Goal: Task Accomplishment & Management: Manage account settings

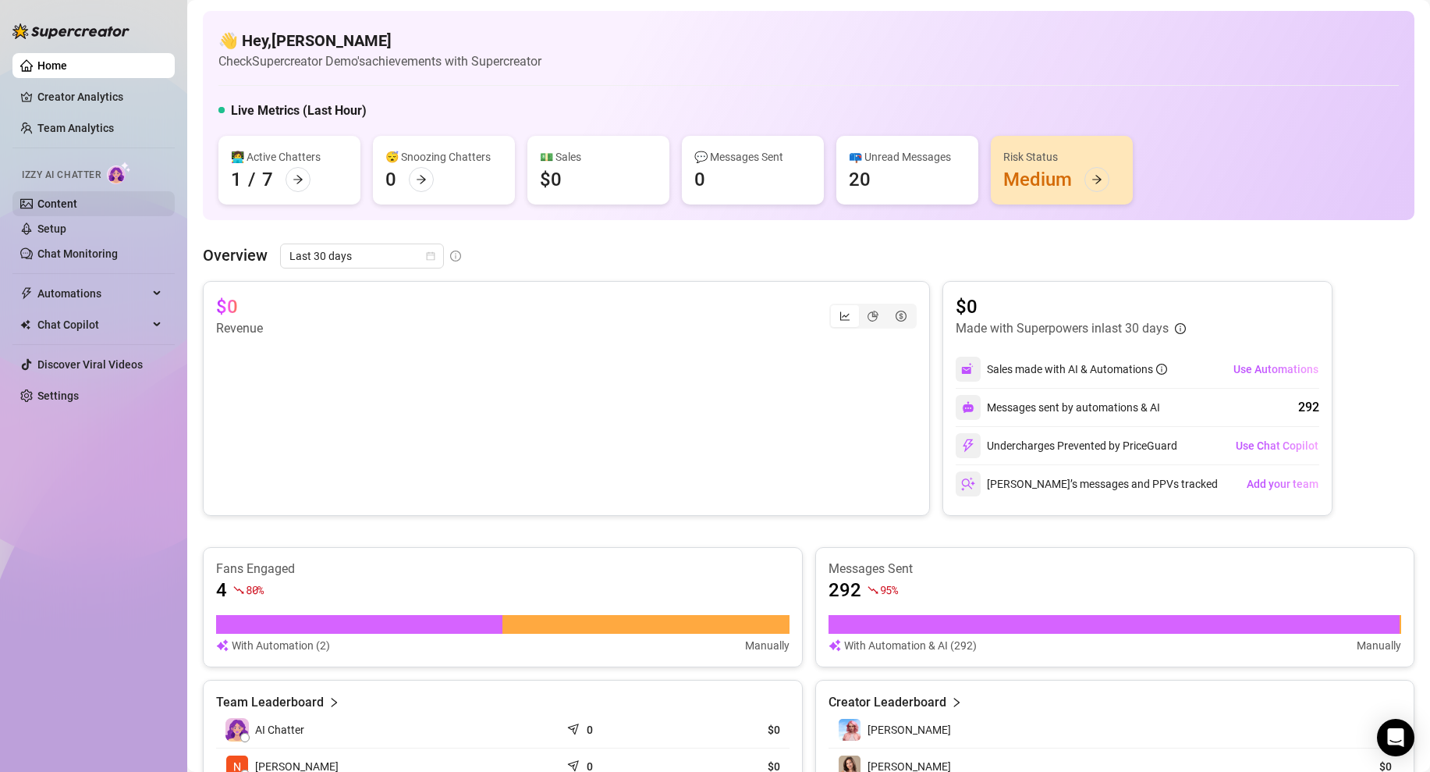
click at [77, 204] on link "Content" at bounding box center [57, 203] width 40 height 12
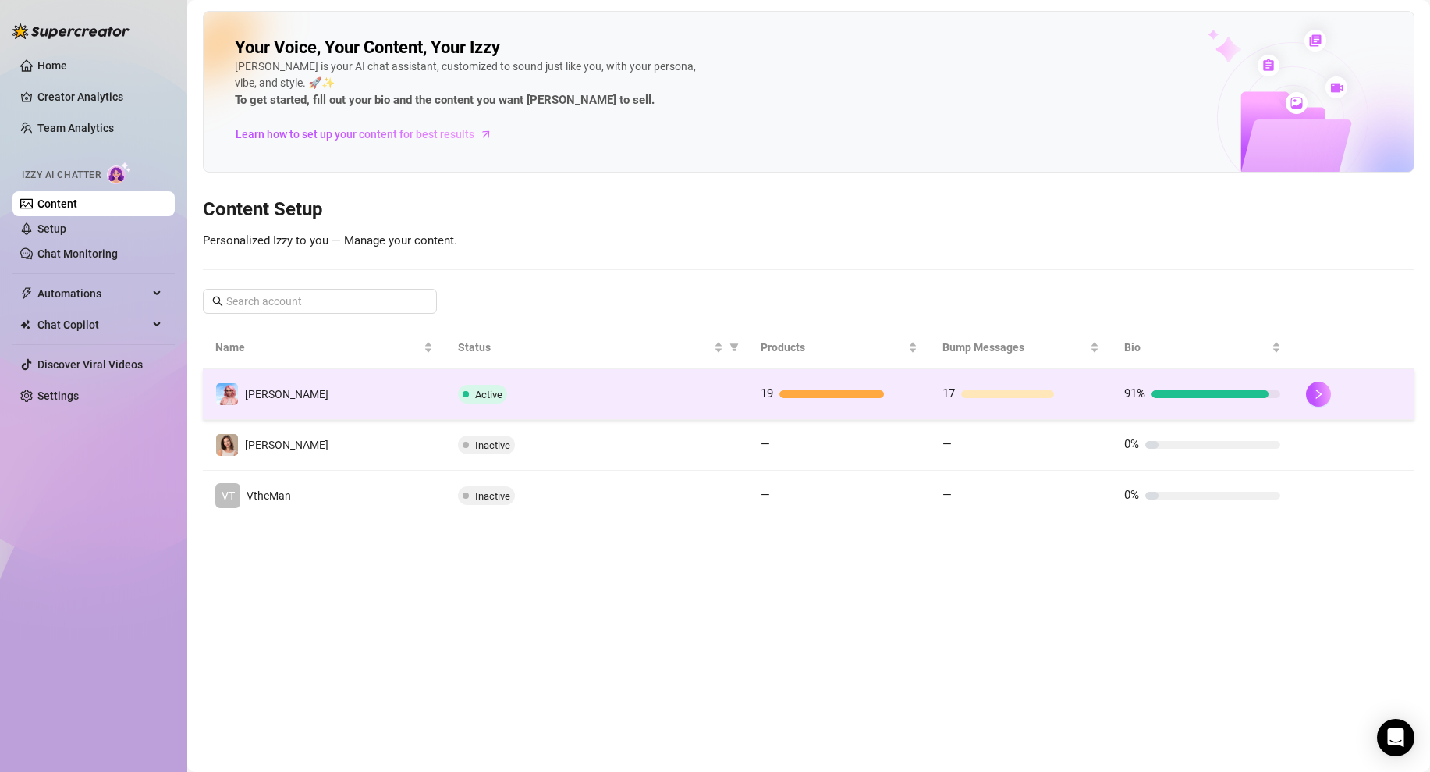
click at [328, 397] on td "[PERSON_NAME]" at bounding box center [324, 394] width 243 height 51
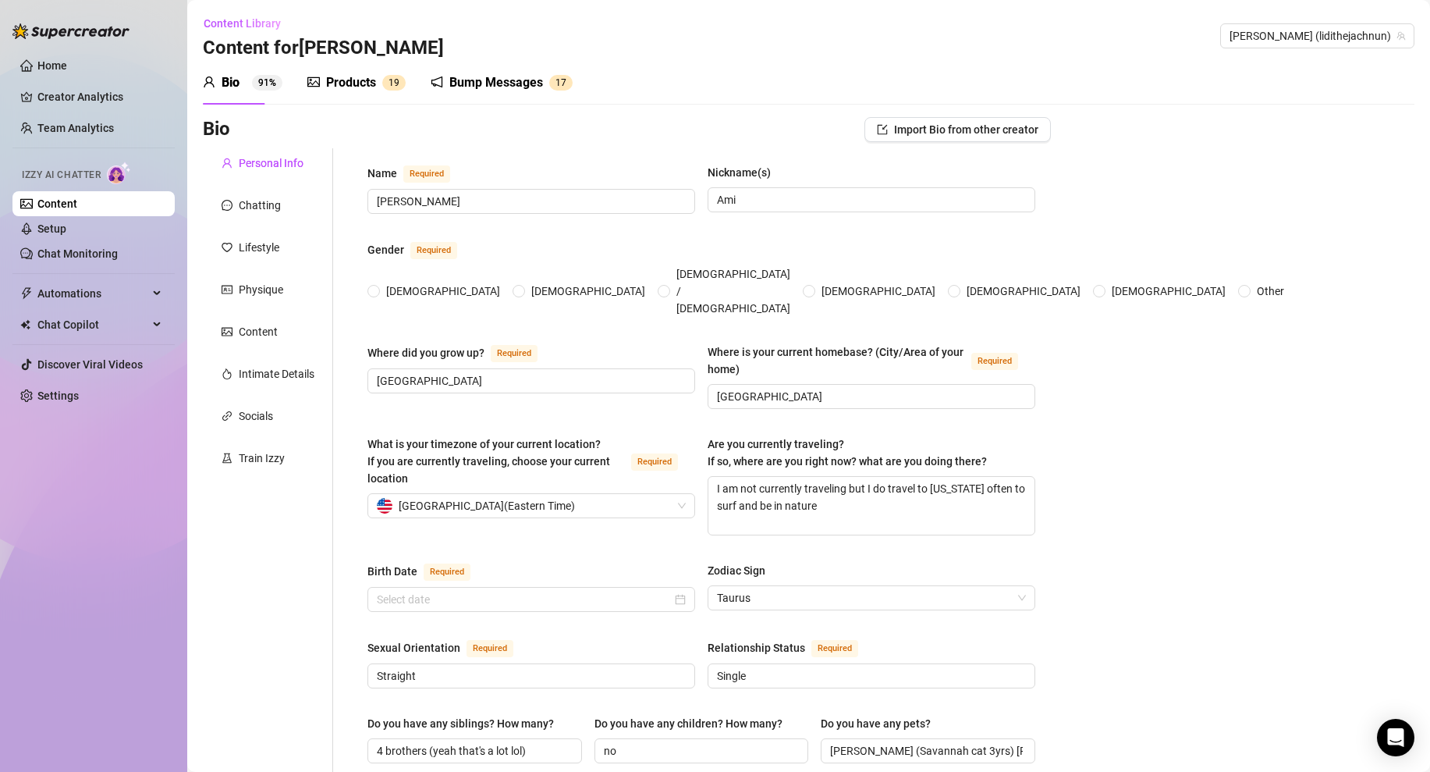
radio input "true"
type input "[DATE]"
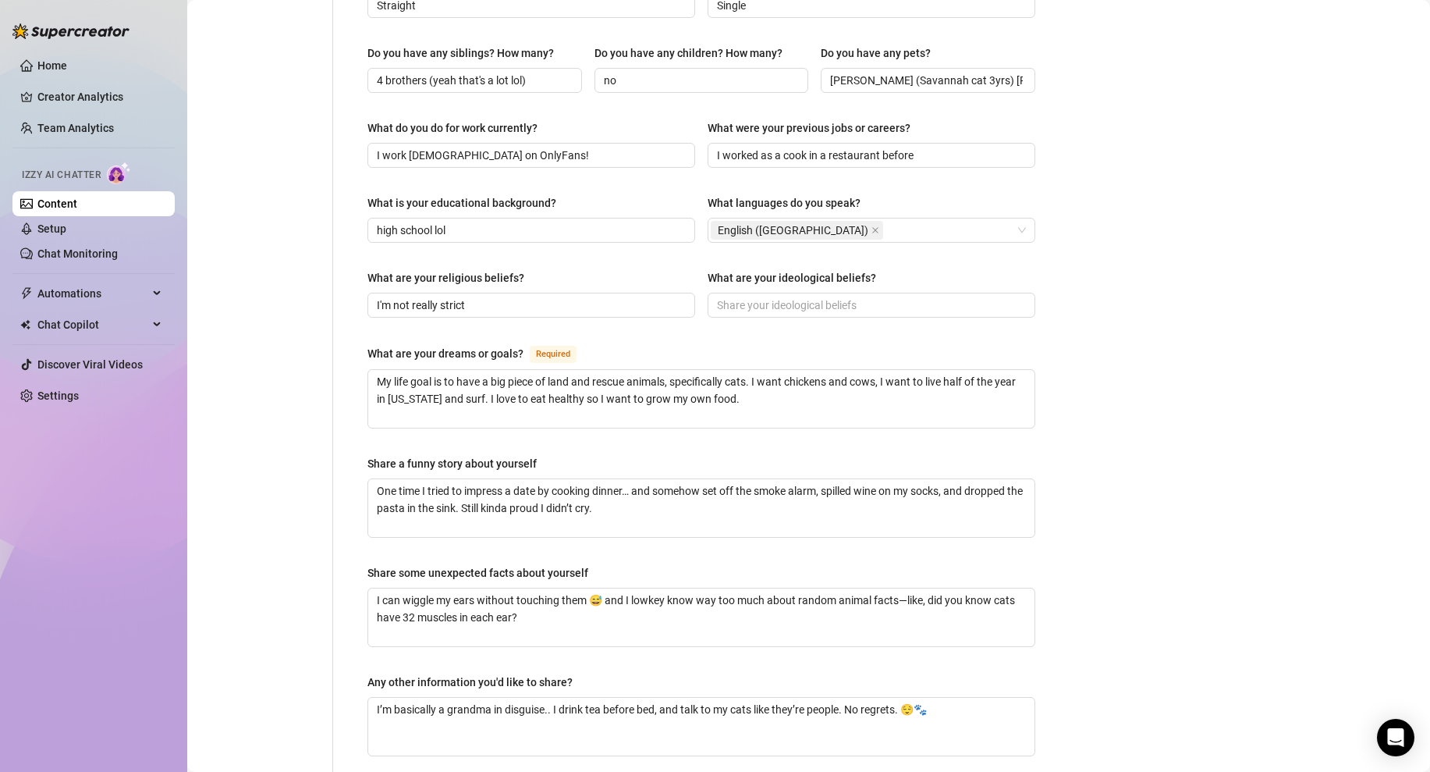
scroll to position [695, 0]
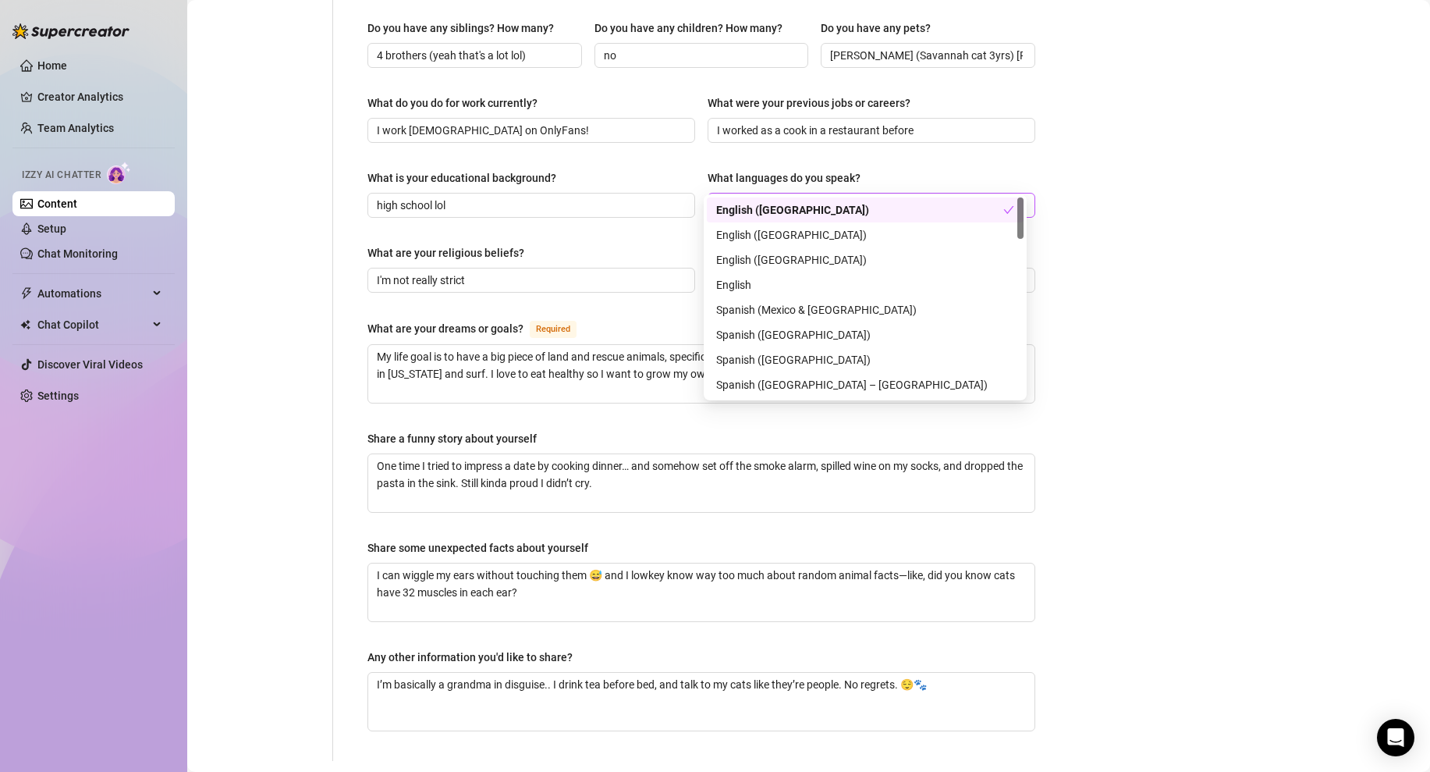
click at [847, 194] on div "English ([GEOGRAPHIC_DATA])" at bounding box center [863, 205] width 305 height 22
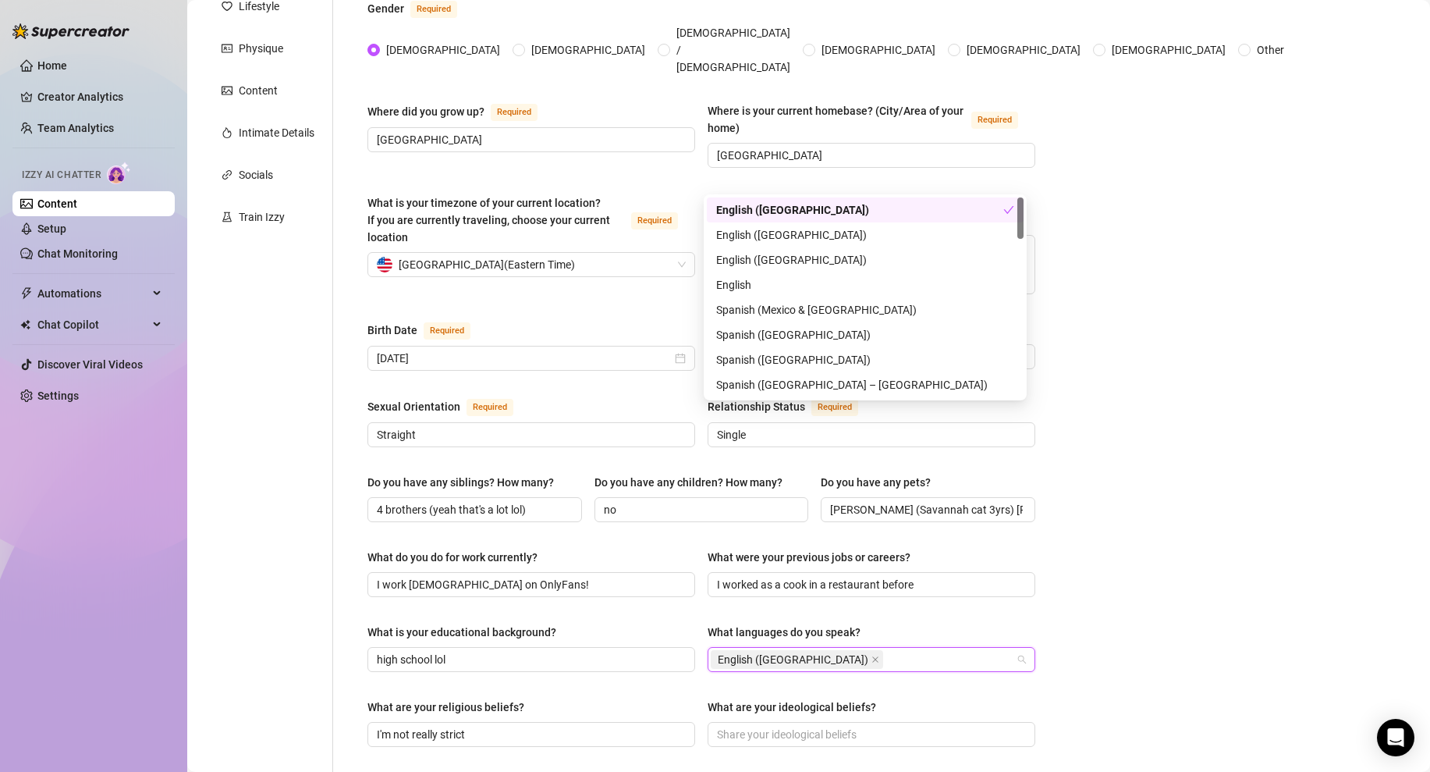
scroll to position [0, 0]
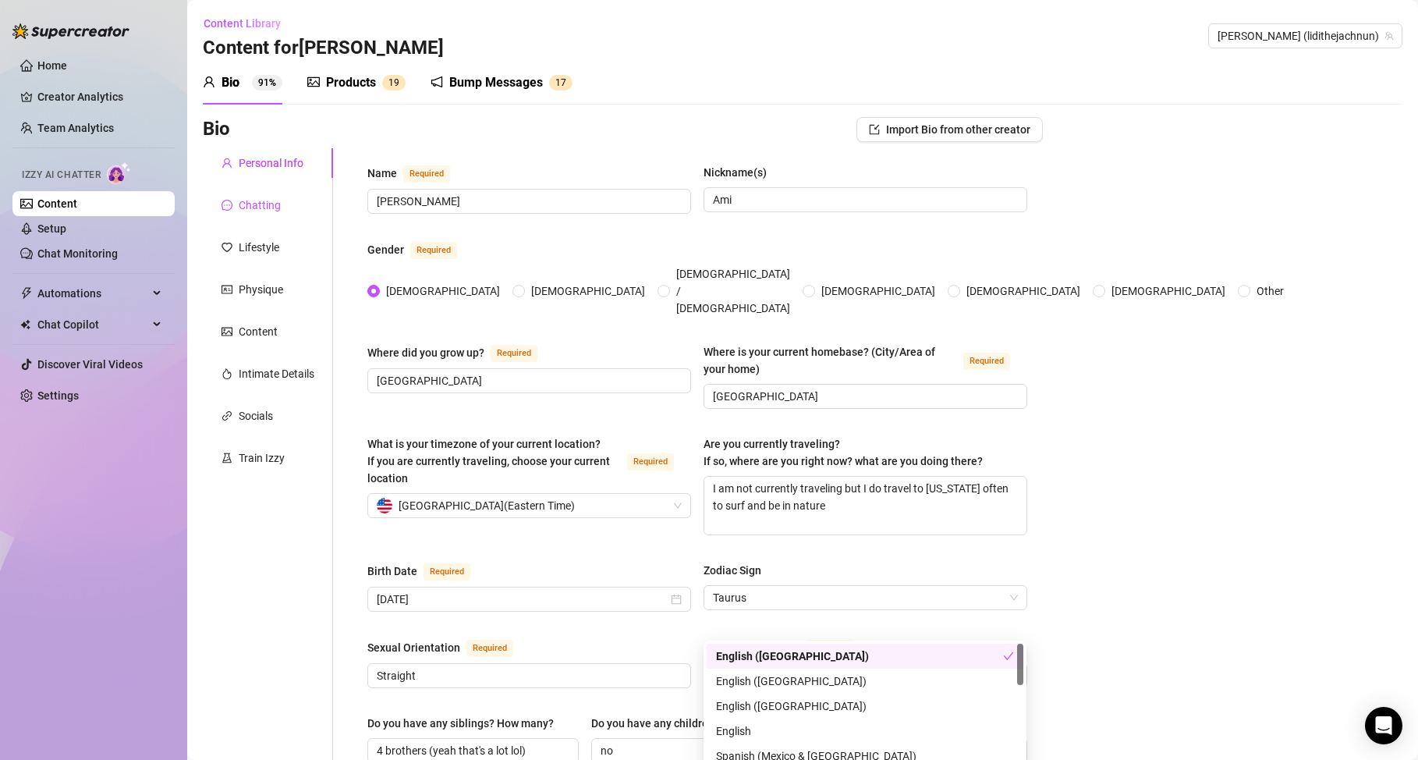
click at [274, 205] on div "Chatting" at bounding box center [260, 205] width 42 height 17
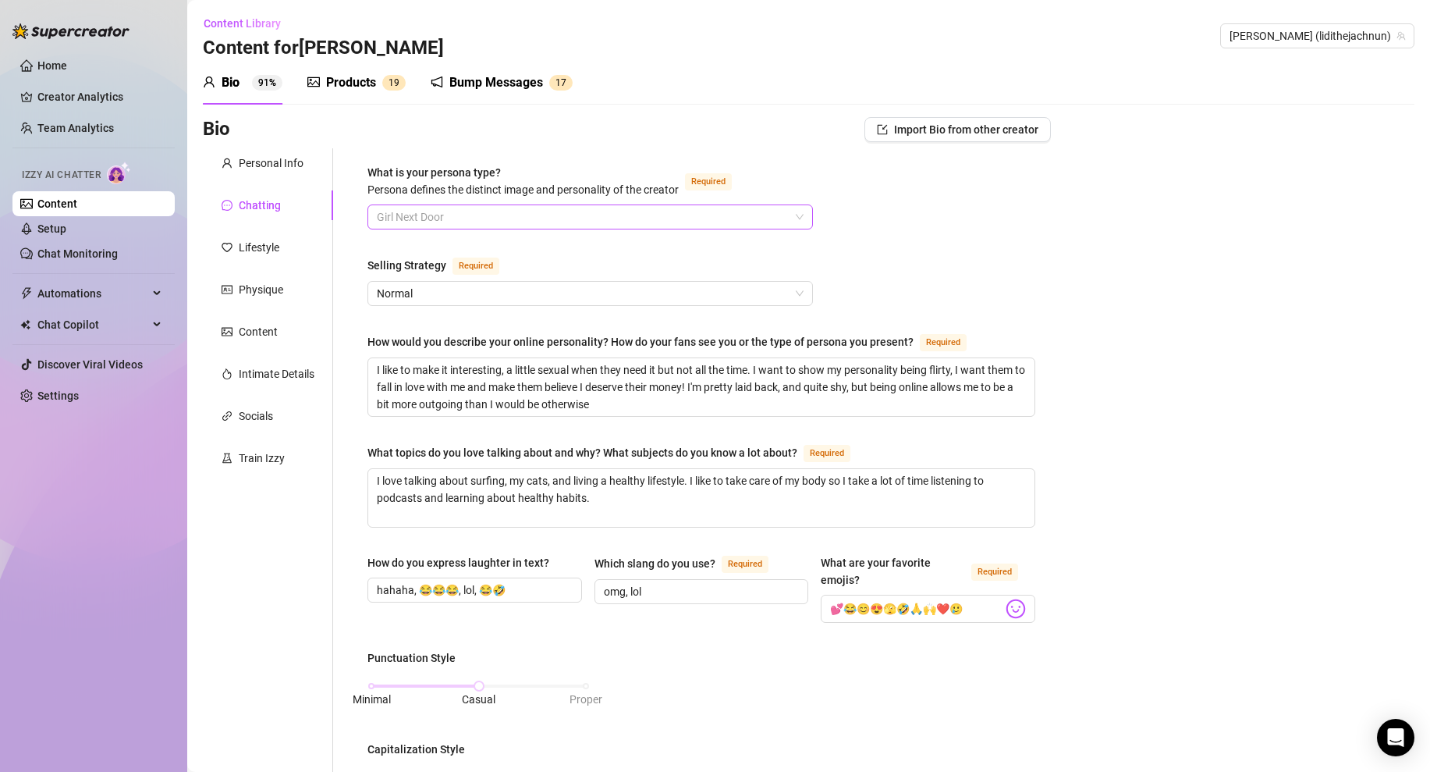
click at [469, 209] on span "Girl Next Door" at bounding box center [590, 216] width 427 height 23
click at [330, 286] on div "Physique" at bounding box center [268, 290] width 130 height 30
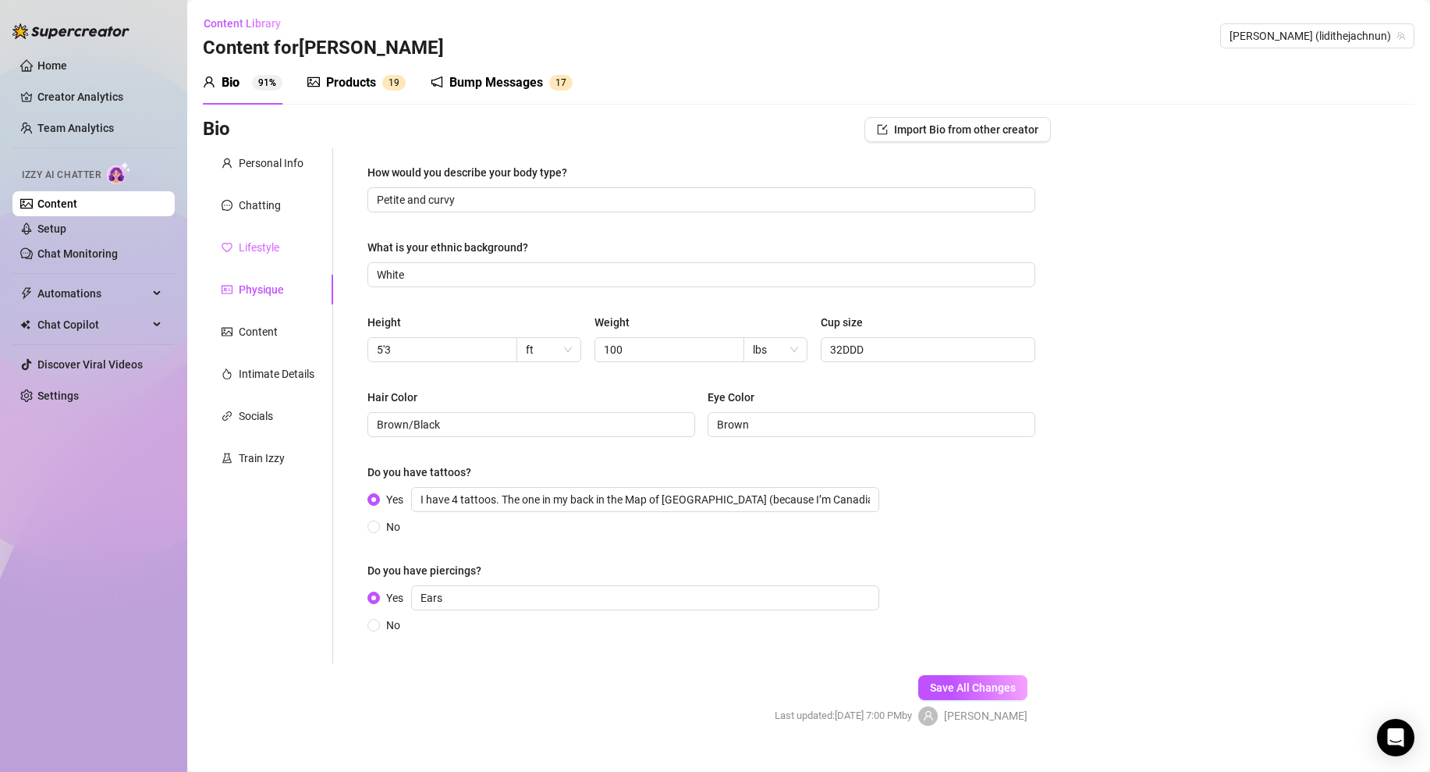
click at [282, 250] on div "Lifestyle" at bounding box center [268, 247] width 130 height 30
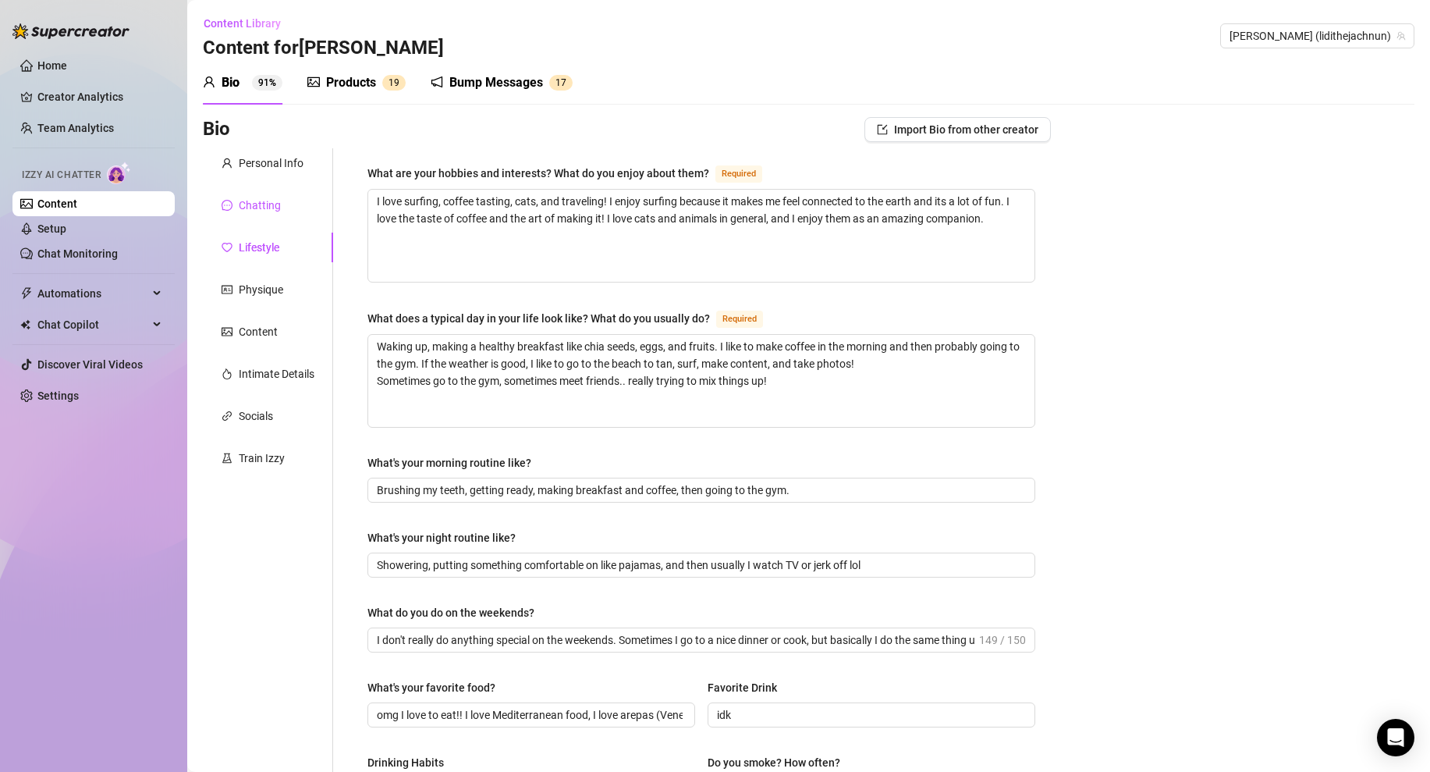
click at [266, 209] on div "Chatting" at bounding box center [260, 205] width 42 height 17
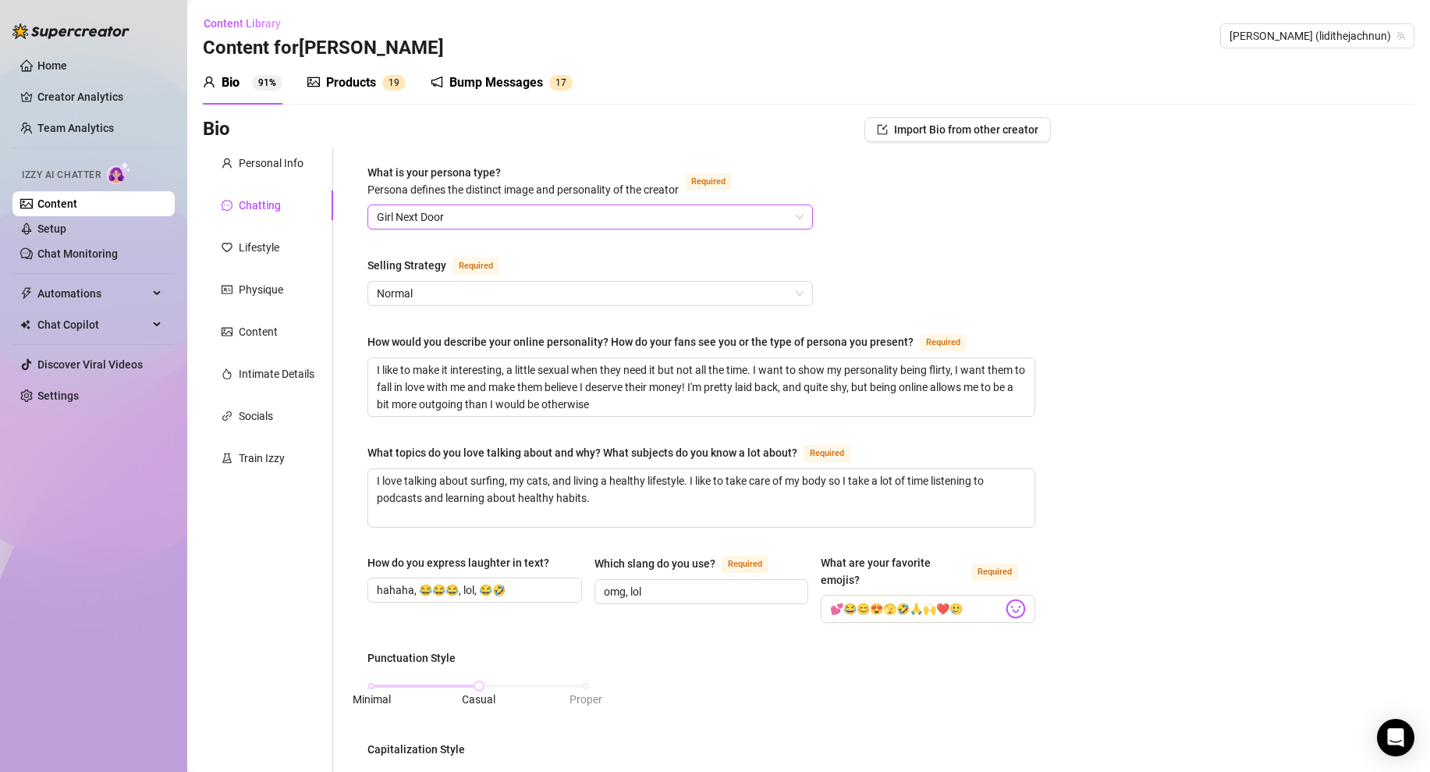
click at [495, 225] on span "Girl Next Door" at bounding box center [590, 216] width 427 height 23
click at [275, 243] on div "Lifestyle" at bounding box center [259, 247] width 41 height 17
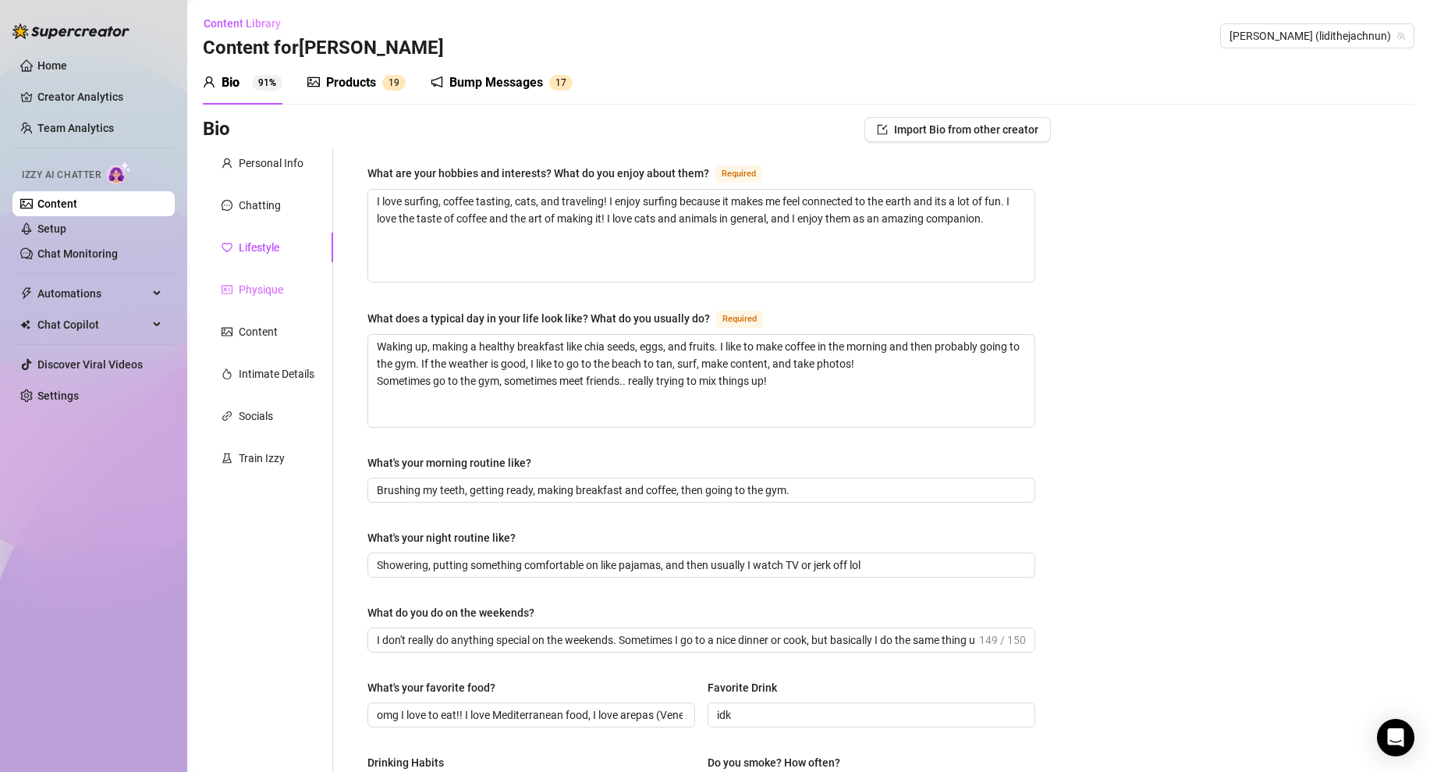
click at [276, 298] on div "Physique" at bounding box center [268, 290] width 130 height 30
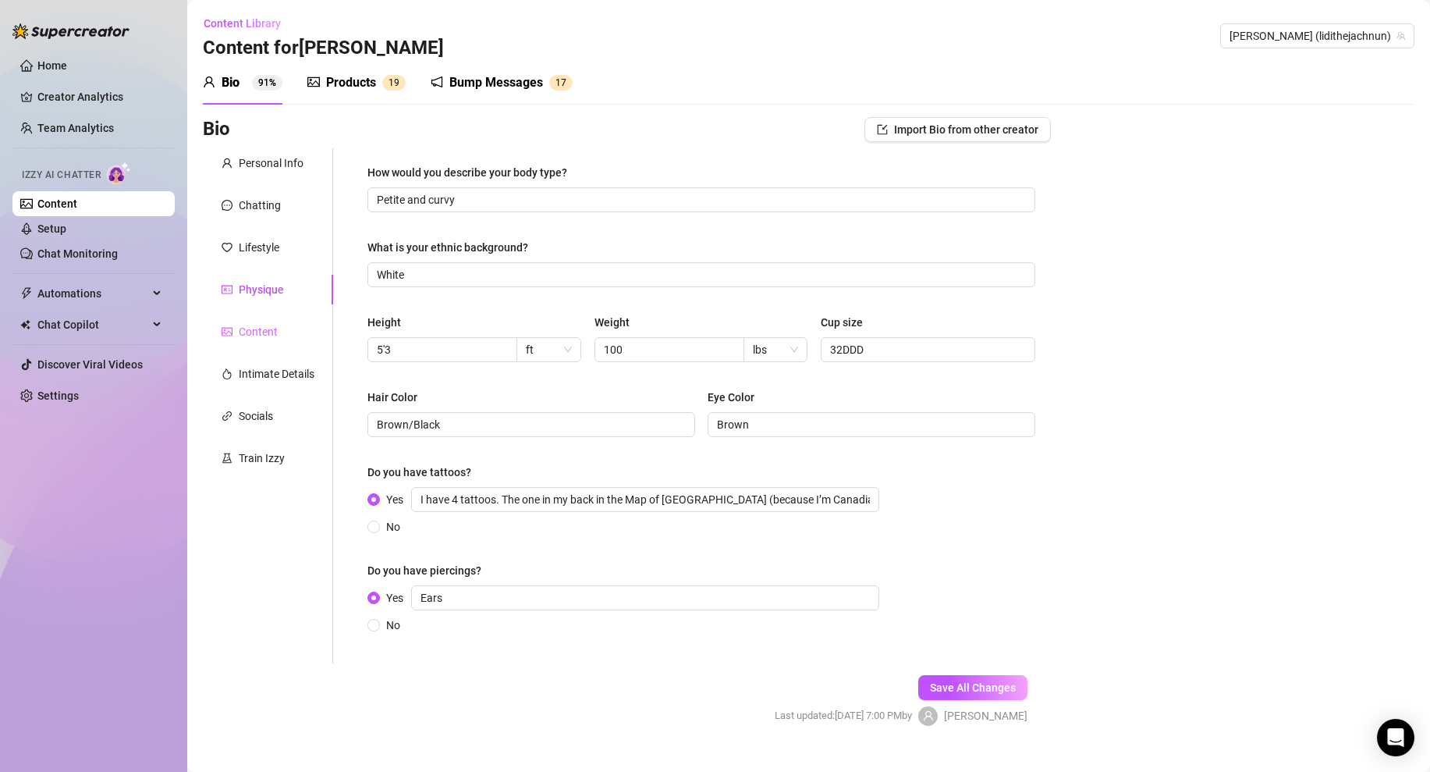
click at [273, 340] on div "Content" at bounding box center [268, 332] width 130 height 30
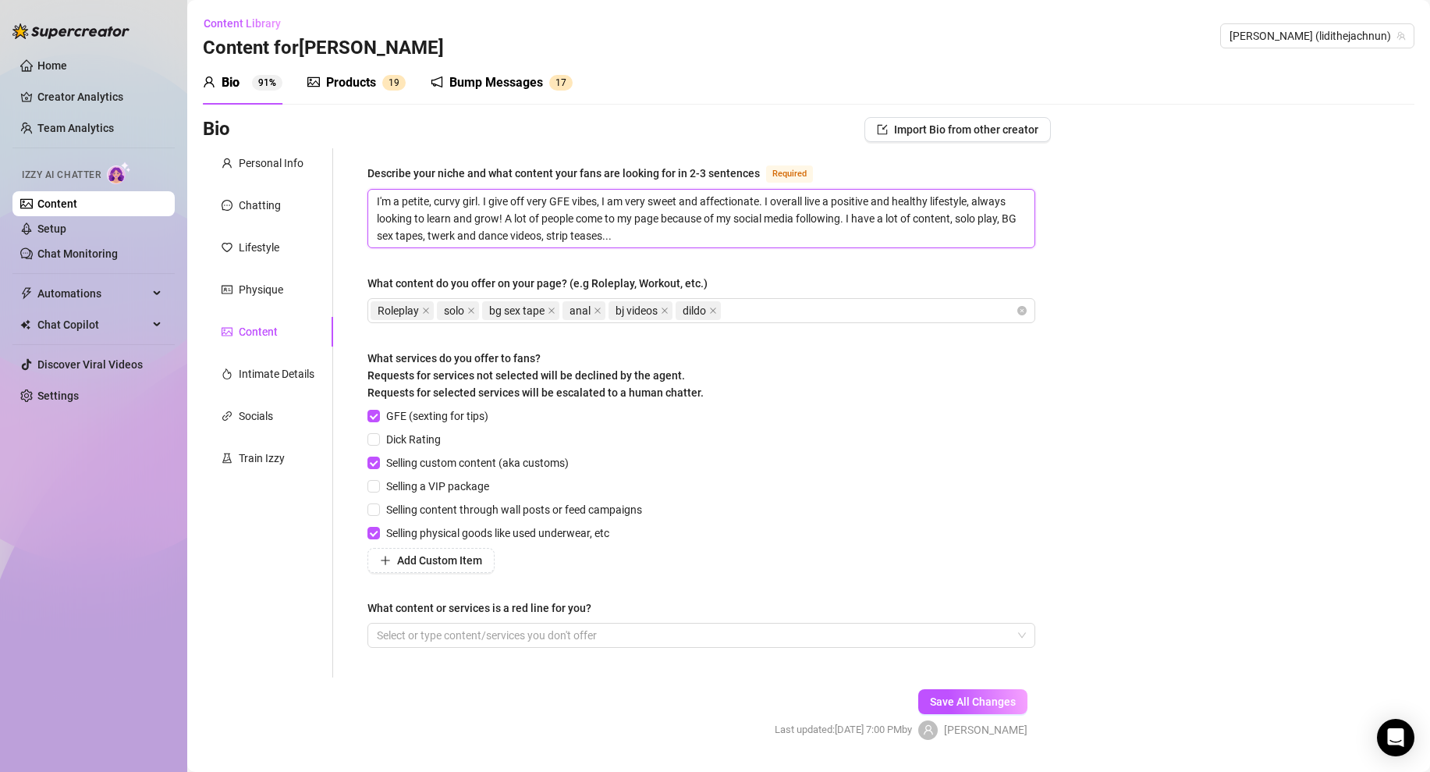
click at [396, 202] on textarea "I'm a petite, curvy girl. I give off very GFE vibes, I am very sweet and affect…" at bounding box center [701, 219] width 666 height 58
drag, startPoint x: 376, startPoint y: 202, endPoint x: 916, endPoint y: 247, distance: 541.7
click at [916, 247] on textarea "I'm a petite, curvy girl. I give off very GFE vibes, I am very sweet and affect…" at bounding box center [701, 219] width 666 height 58
click at [715, 249] on div "Describe your niche and what content your fans are looking for in 2-3 sentences…" at bounding box center [701, 413] width 668 height 498
click at [515, 635] on div at bounding box center [693, 635] width 645 height 22
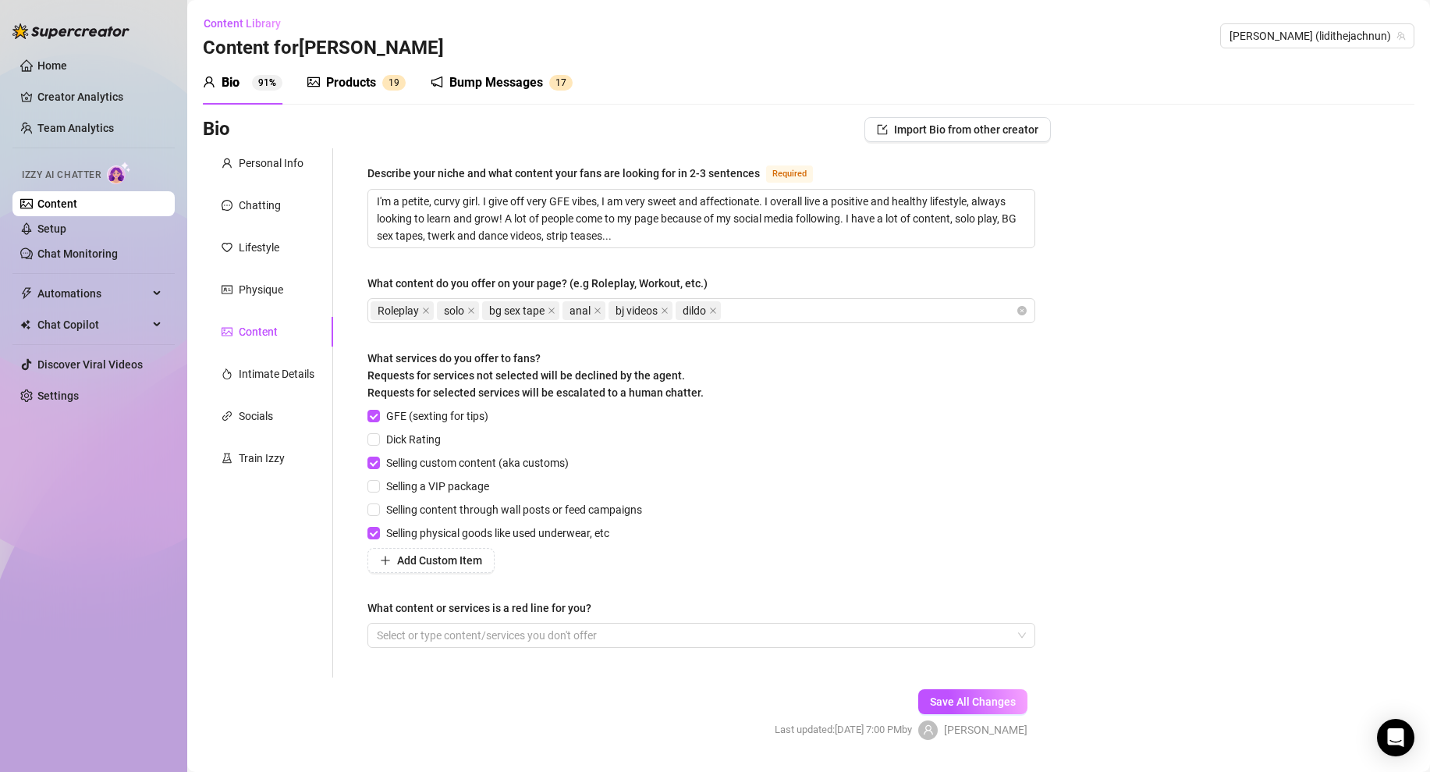
click at [632, 592] on div "Describe your niche and what content your fans are looking for in 2-3 sentences…" at bounding box center [701, 413] width 668 height 498
click at [245, 371] on div "Intimate Details" at bounding box center [277, 373] width 76 height 17
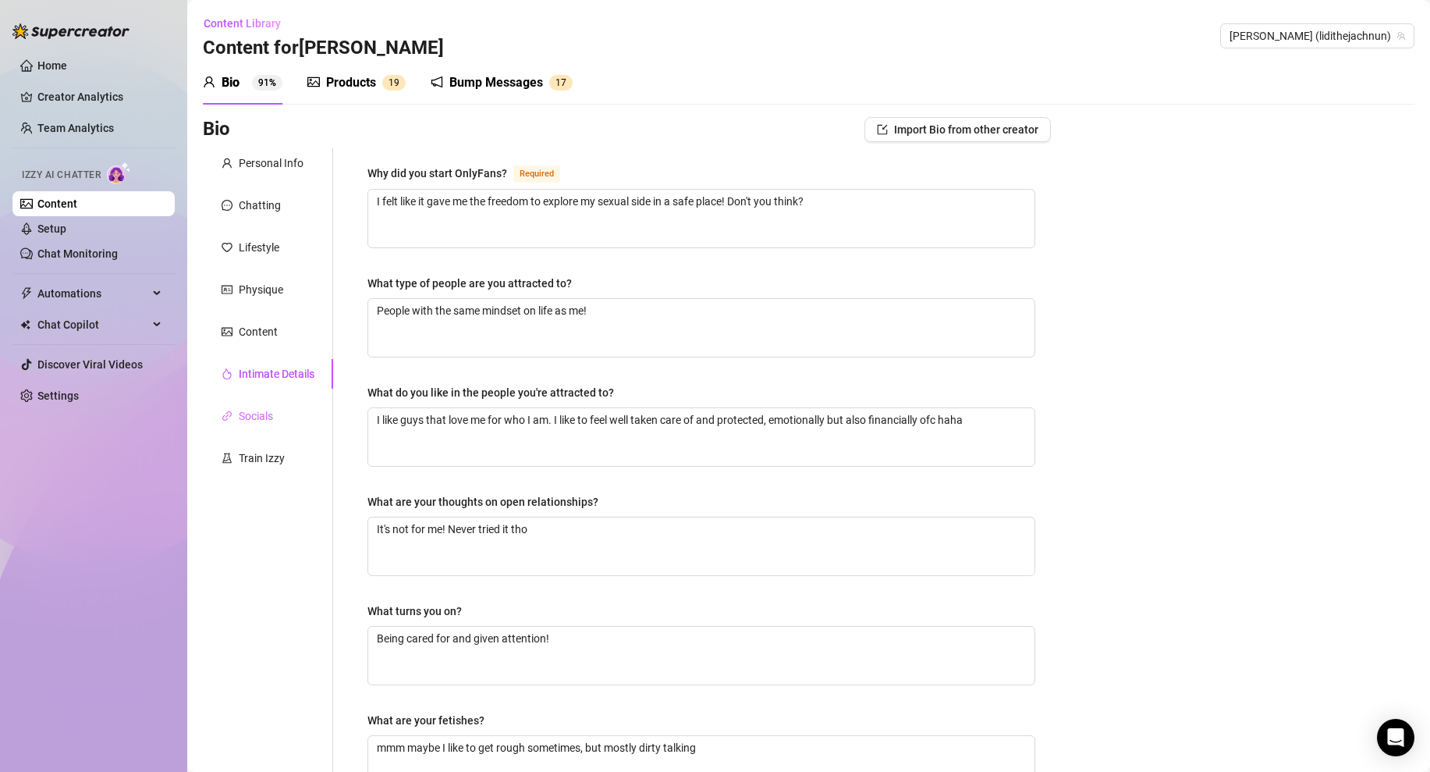
click at [251, 403] on div "Socials" at bounding box center [268, 416] width 130 height 30
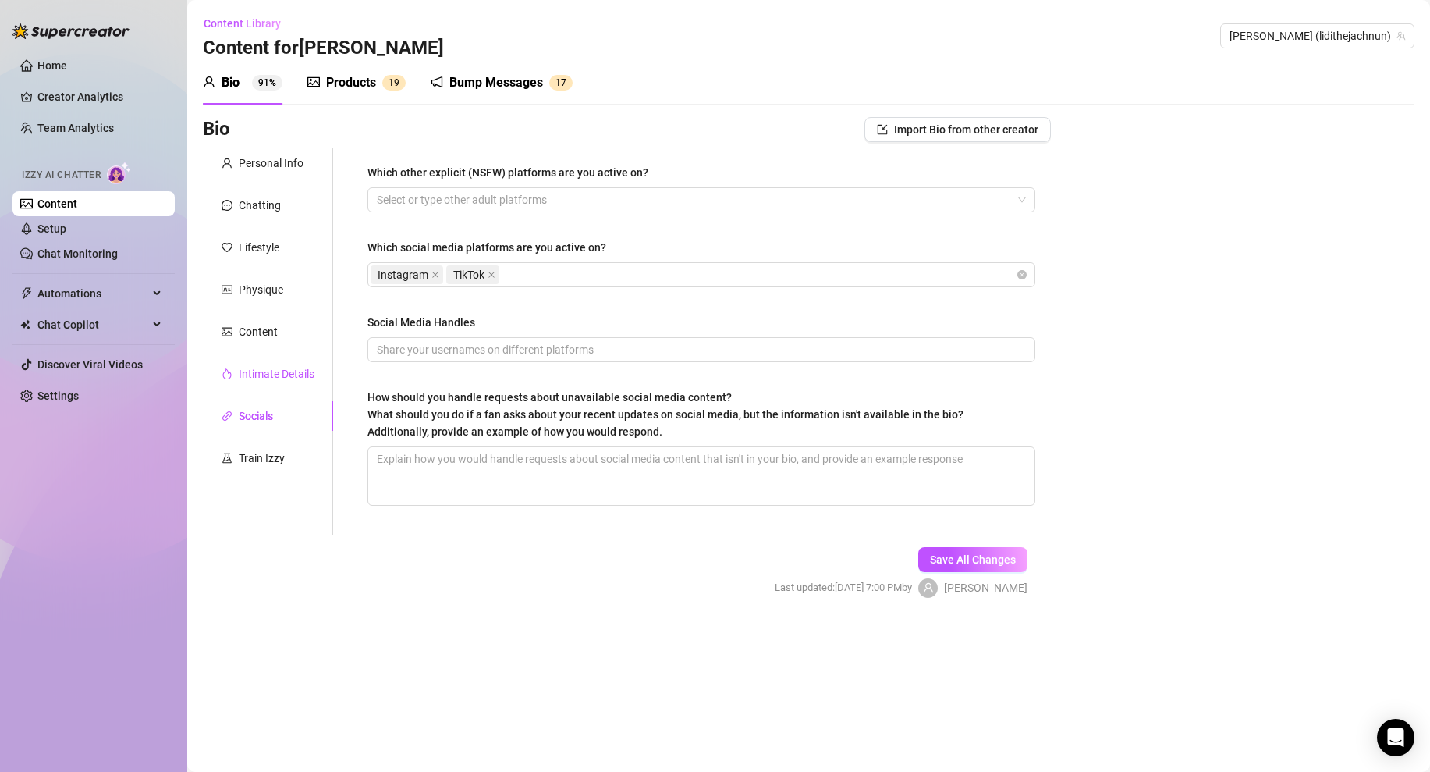
click at [251, 382] on div "Intimate Details" at bounding box center [277, 373] width 76 height 17
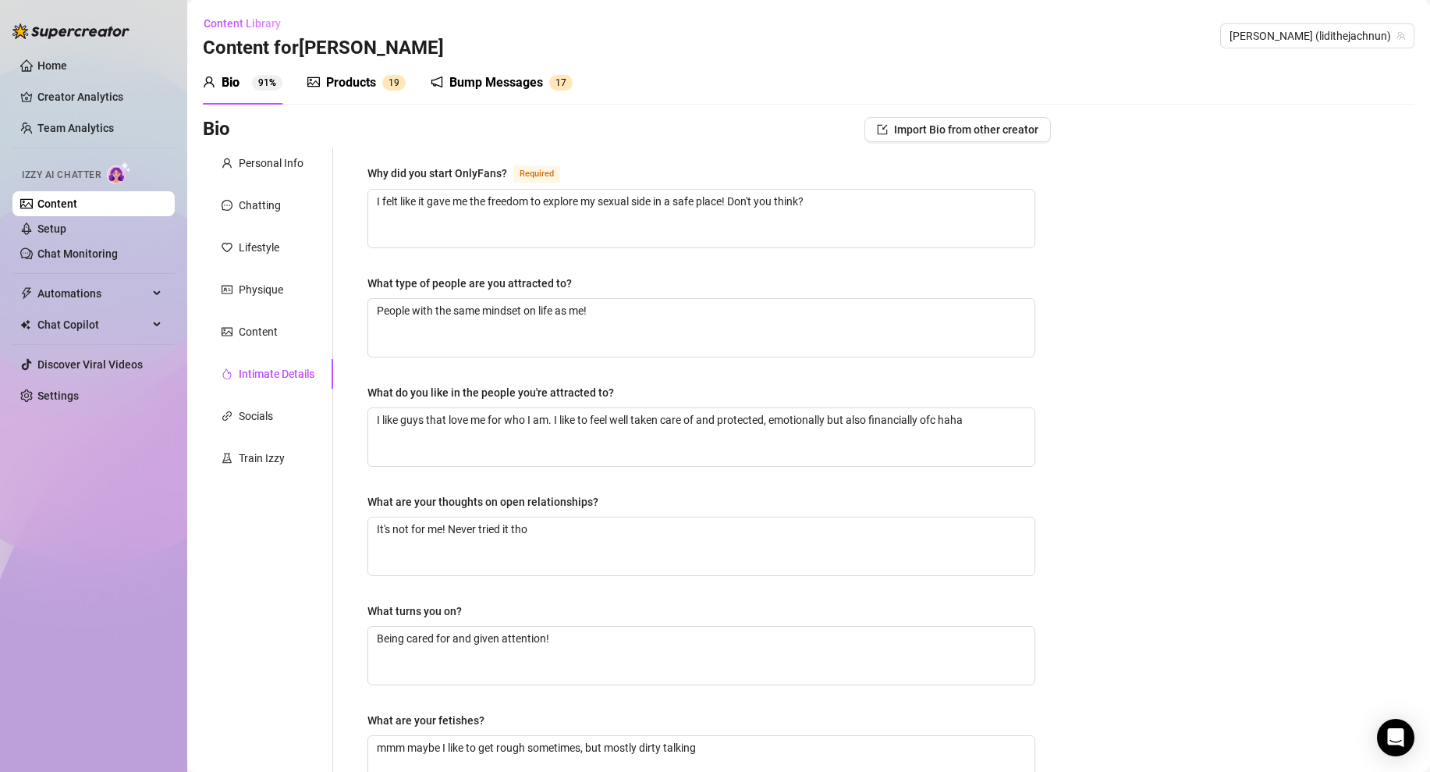
click at [358, 87] on div "Products" at bounding box center [351, 82] width 50 height 19
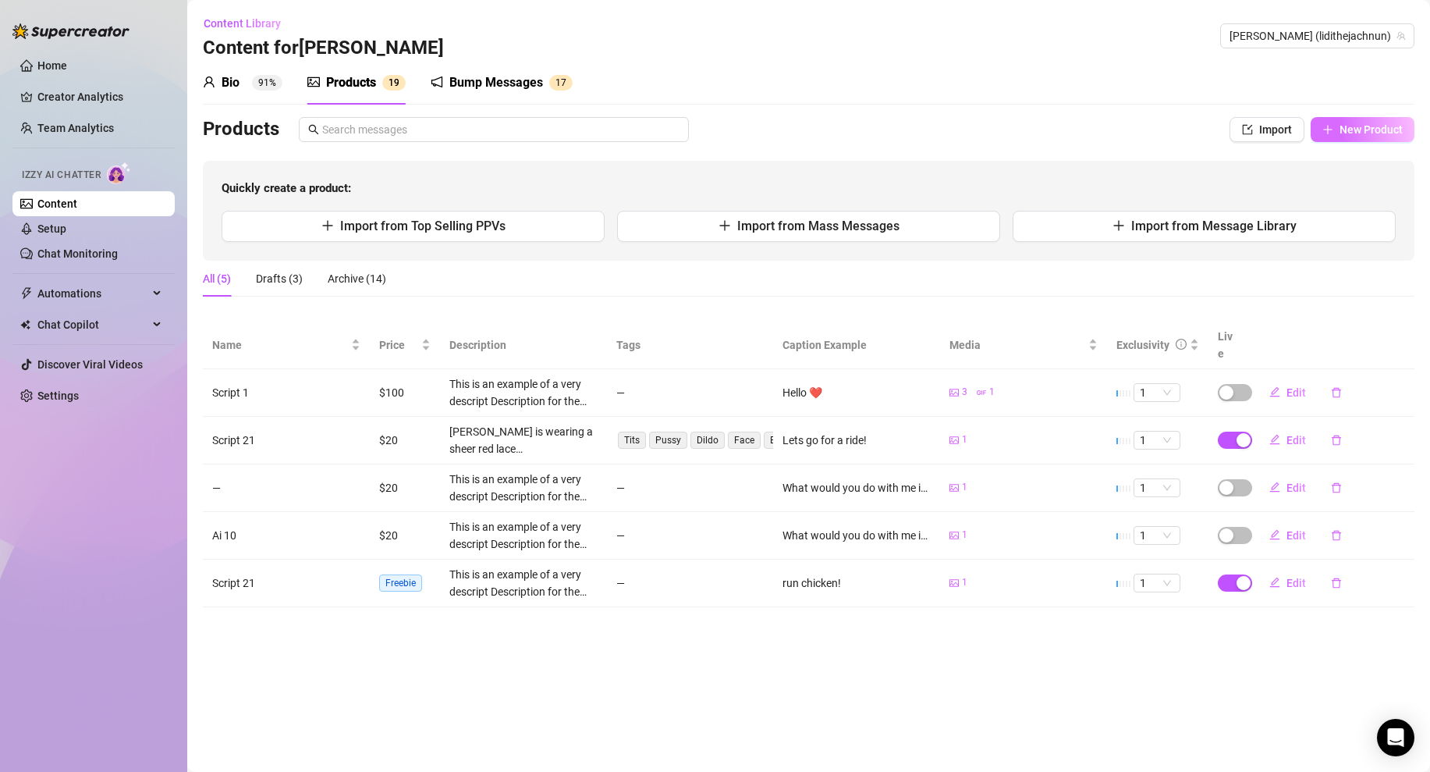
click at [1403, 119] on button "New Product" at bounding box center [1363, 129] width 104 height 25
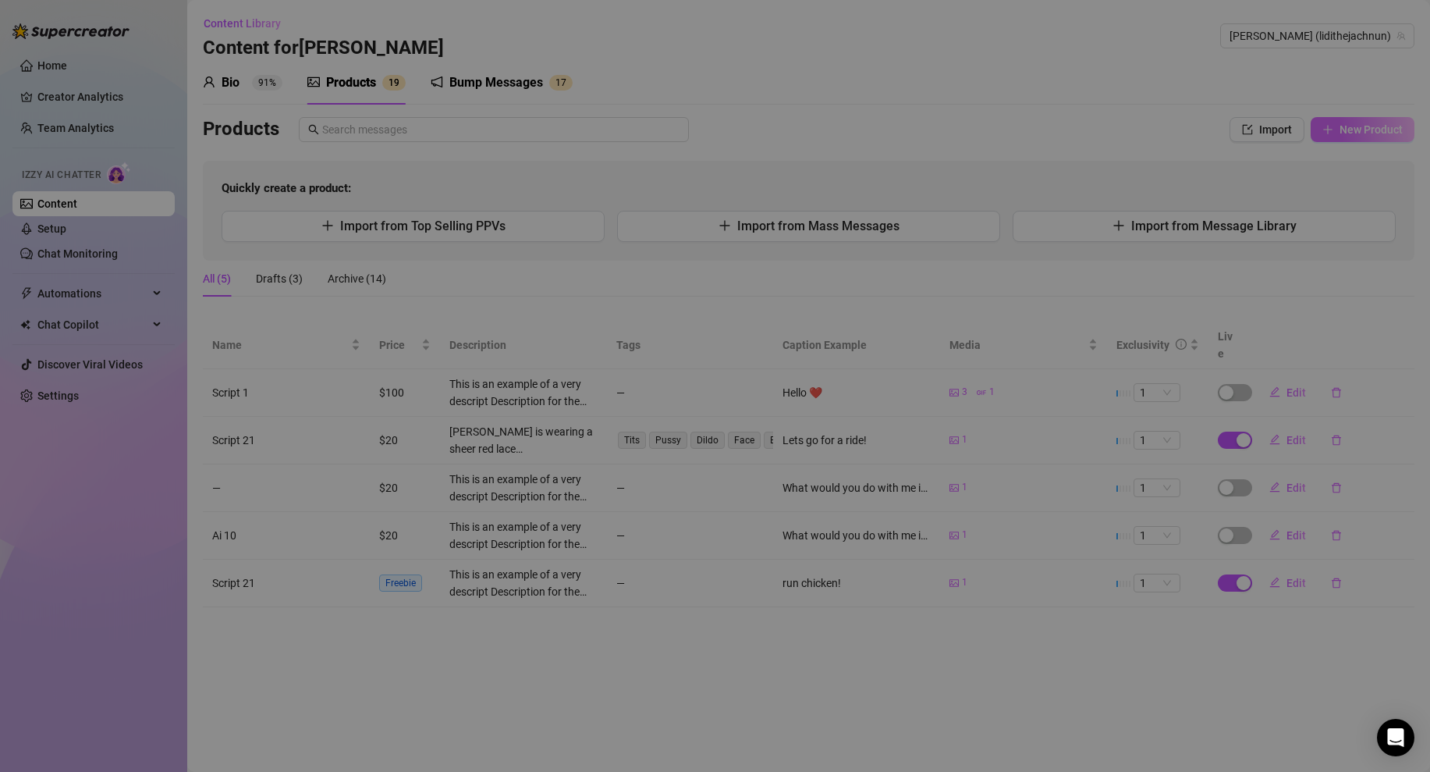
type textarea "Type your message here..."
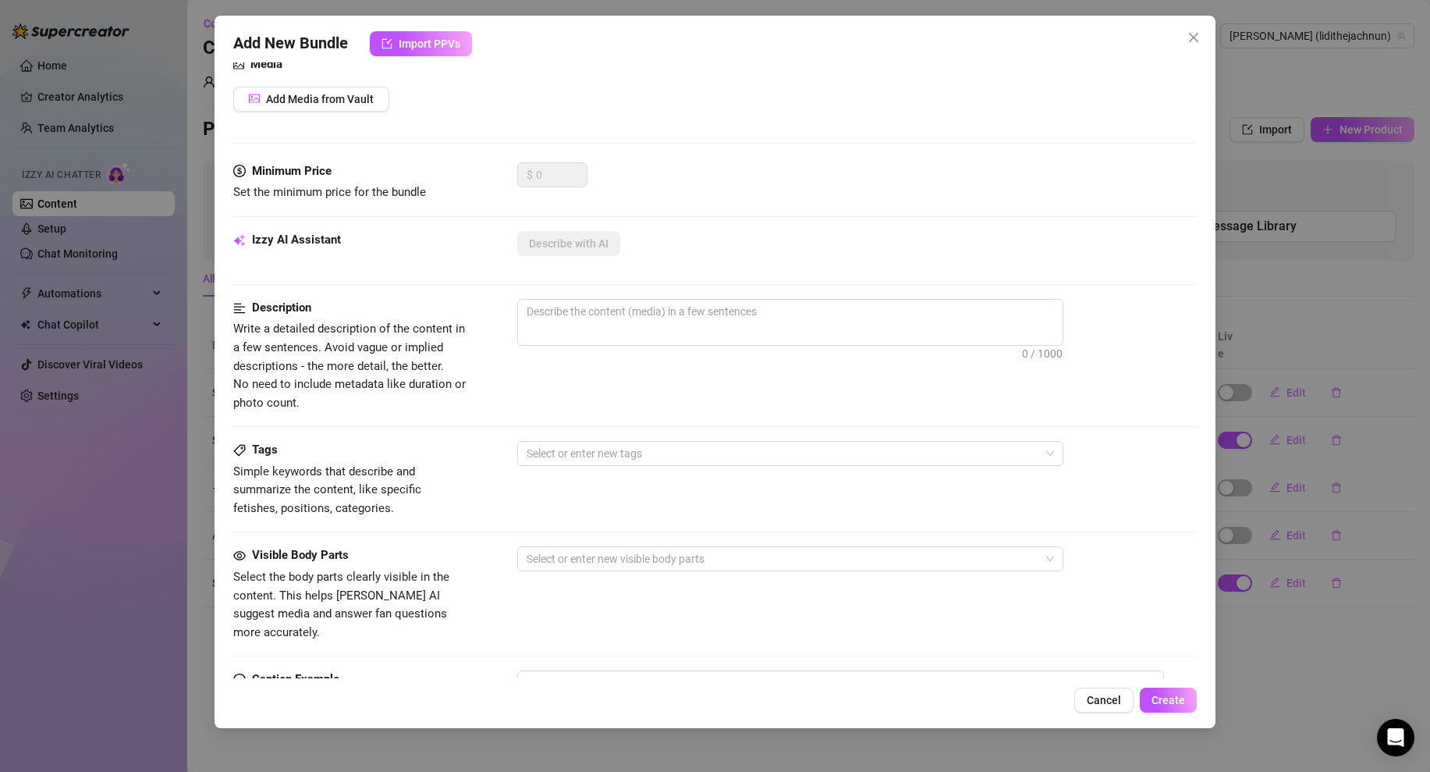
scroll to position [262, 0]
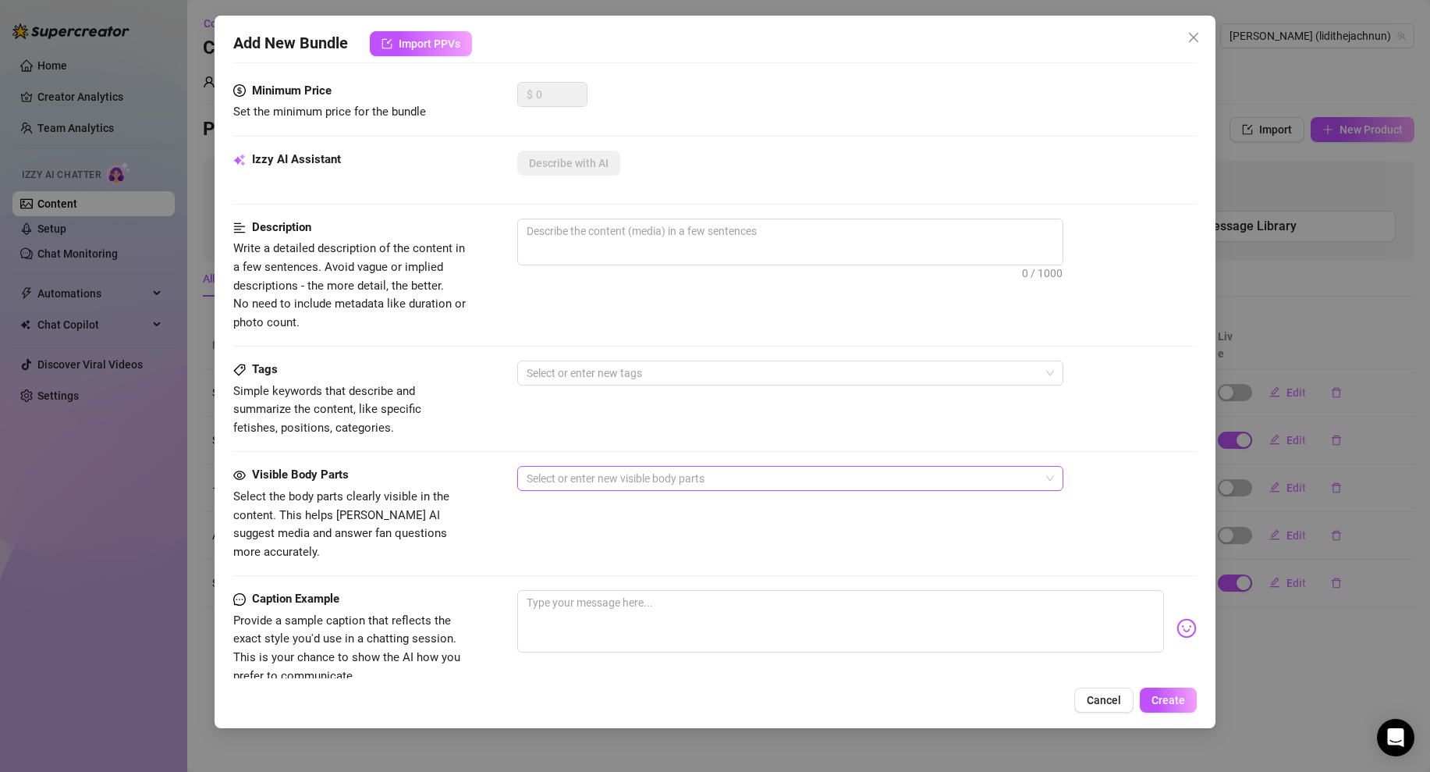
click at [564, 474] on div at bounding box center [782, 478] width 524 height 22
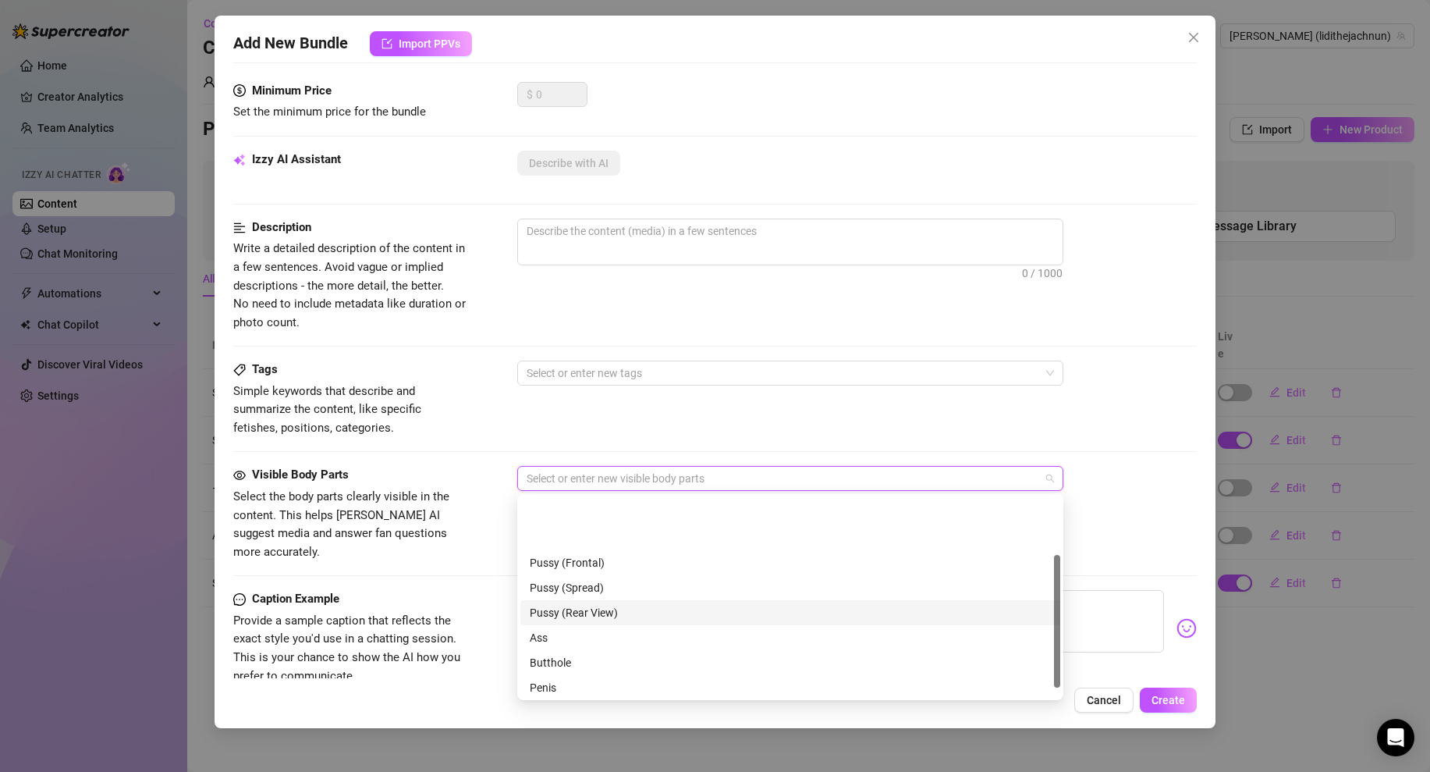
scroll to position [100, 0]
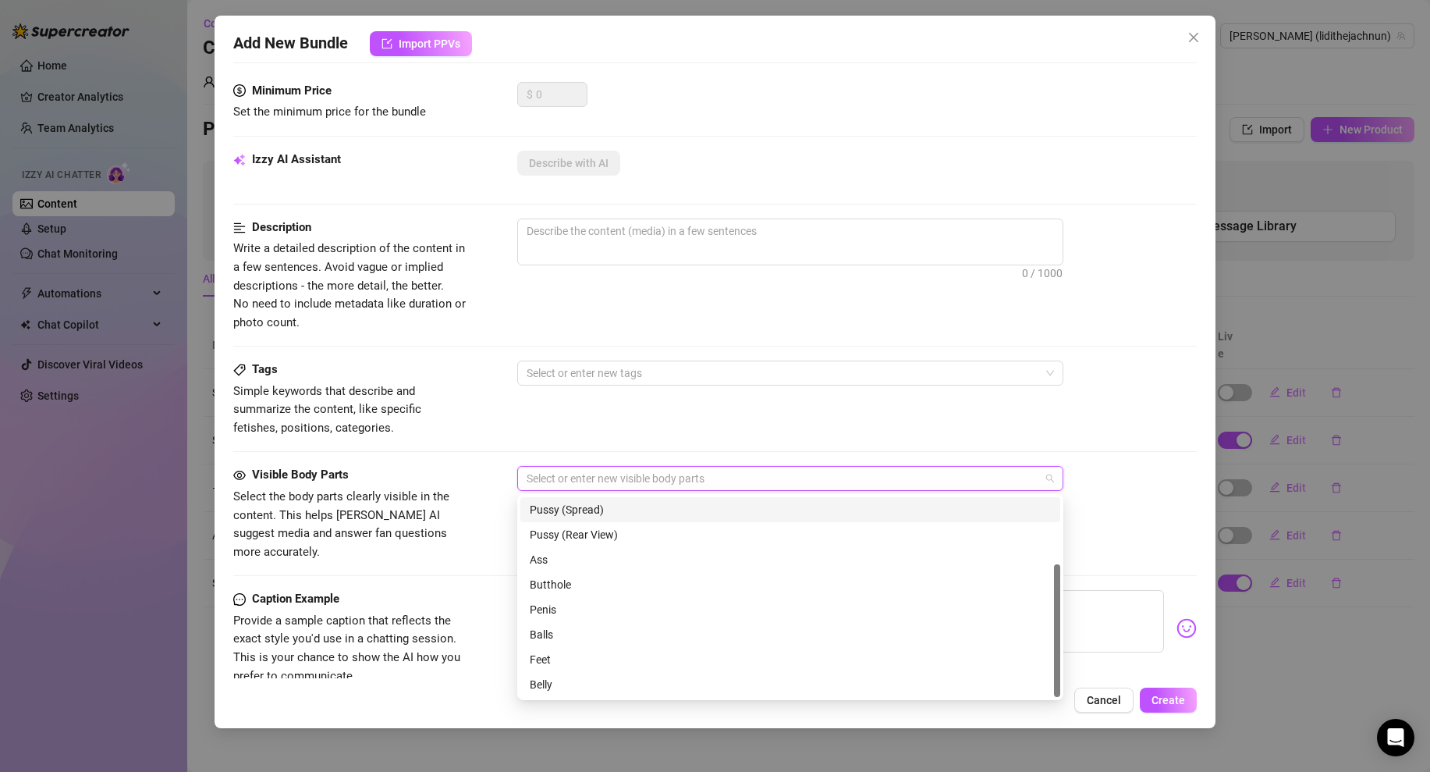
click at [635, 436] on div "Tags Simple keywords that describe and summarize the content, like specific fet…" at bounding box center [715, 398] width 964 height 76
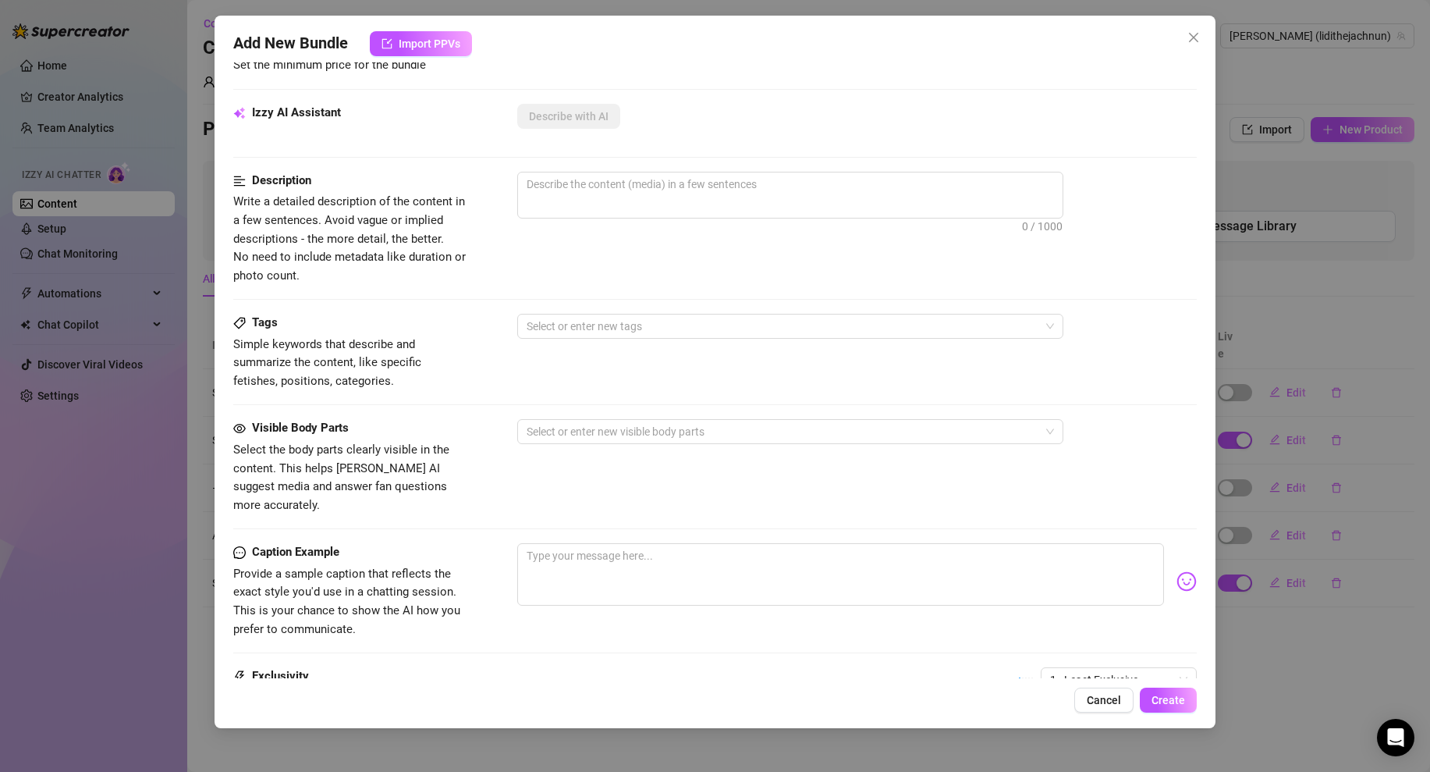
scroll to position [472, 0]
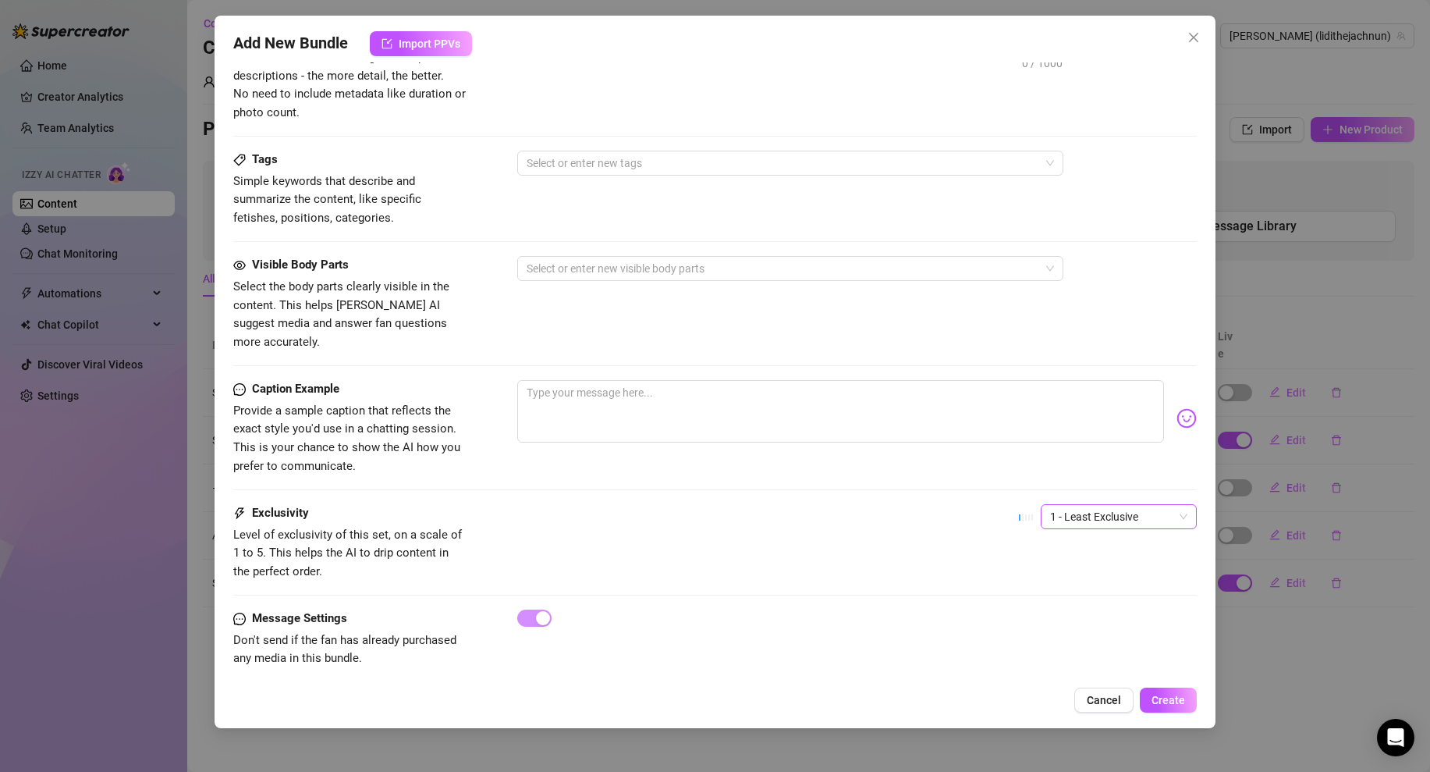
click at [1088, 505] on span "1 - Least Exclusive" at bounding box center [1118, 516] width 137 height 23
click at [1194, 37] on icon "close" at bounding box center [1193, 37] width 12 height 12
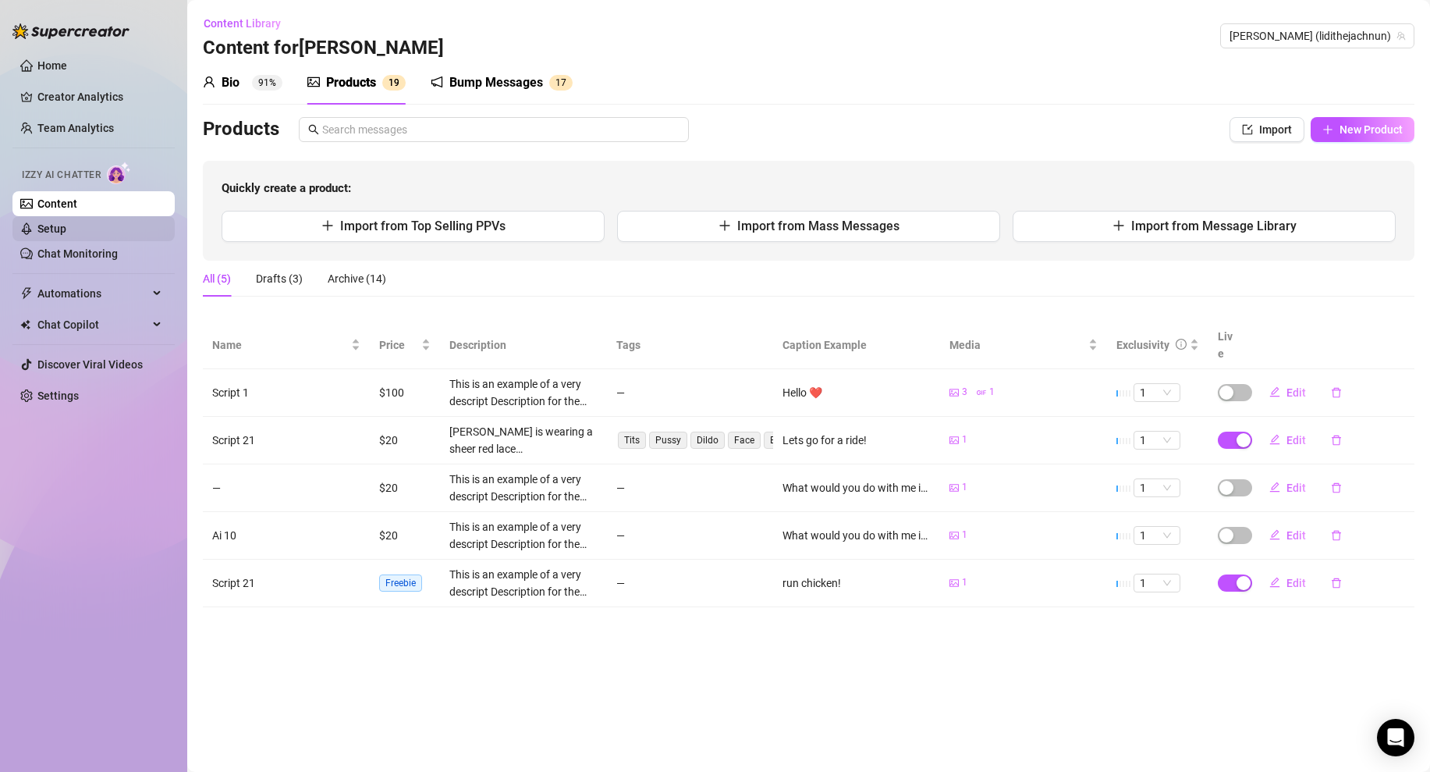
click at [66, 222] on link "Setup" at bounding box center [51, 228] width 29 height 12
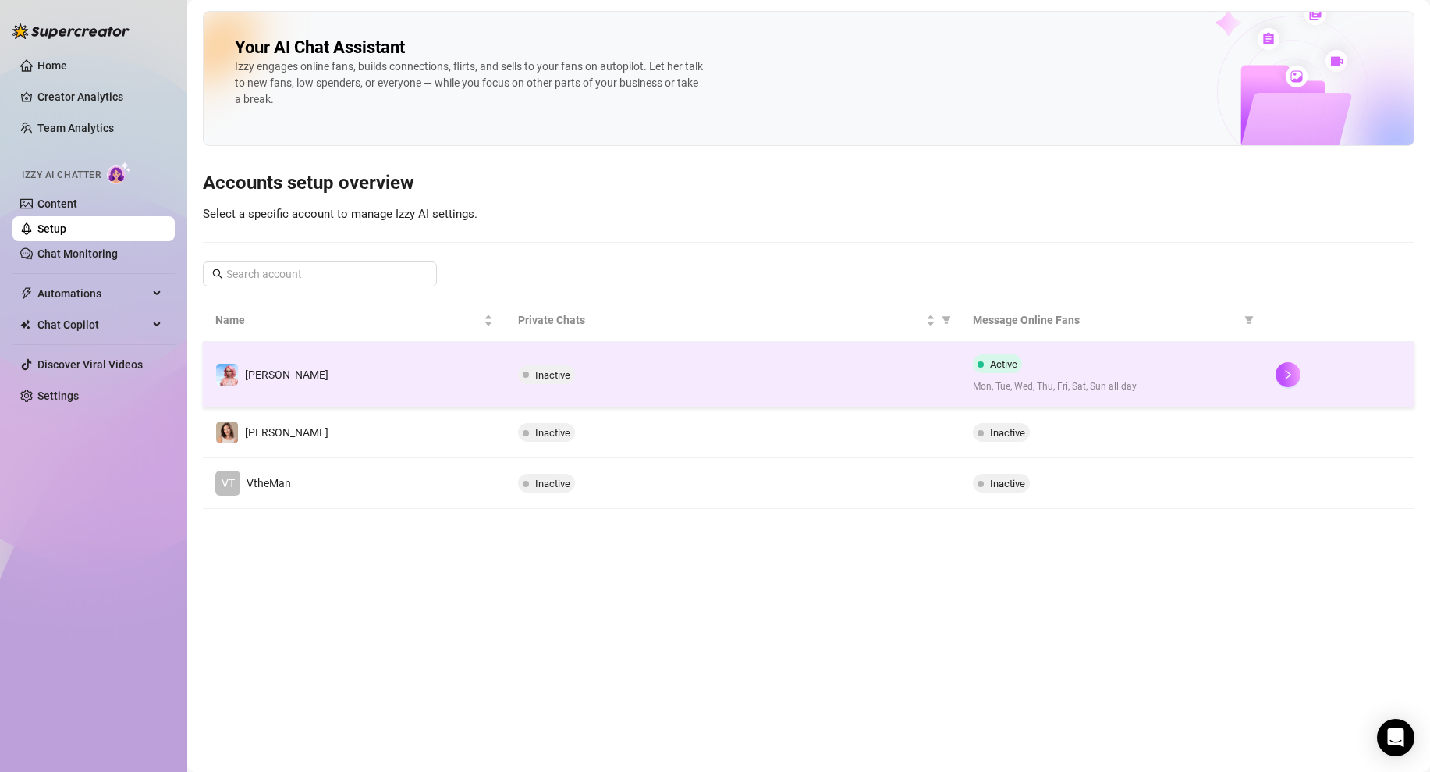
click at [304, 371] on td "[PERSON_NAME]" at bounding box center [354, 375] width 303 height 66
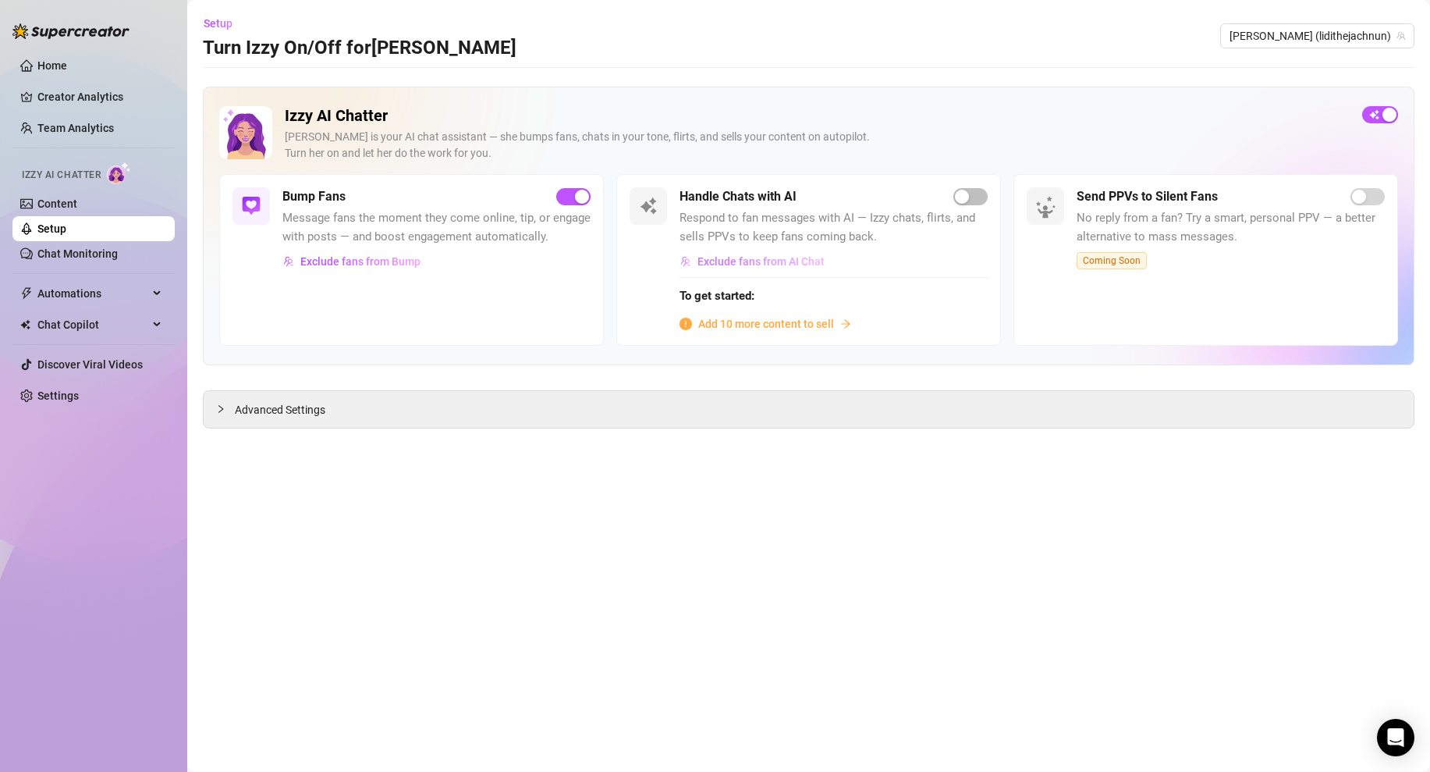
click at [758, 264] on span "Exclude fans from AI Chat" at bounding box center [760, 261] width 127 height 12
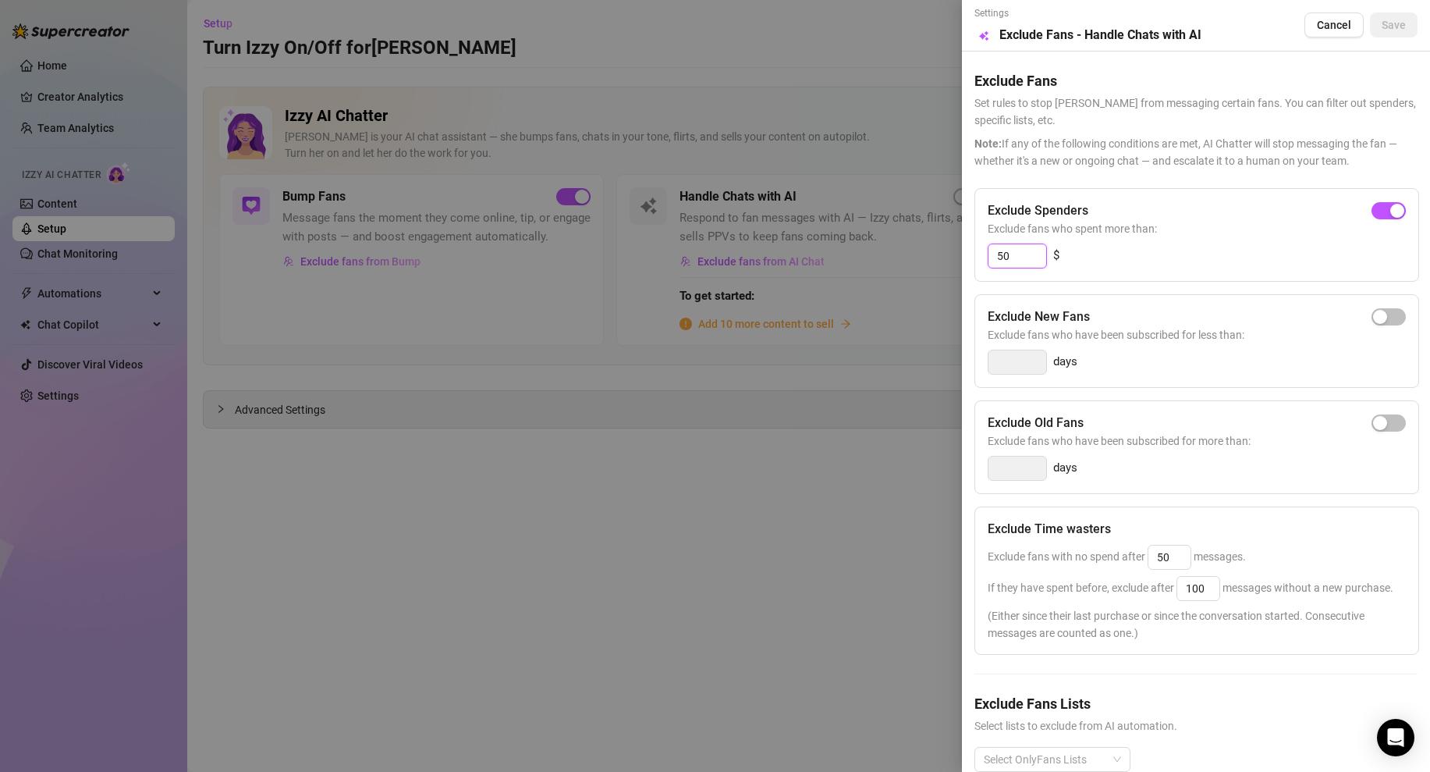
click at [1020, 258] on input "50" at bounding box center [1018, 255] width 58 height 23
type input "10"
click at [776, 501] on div at bounding box center [715, 386] width 1430 height 772
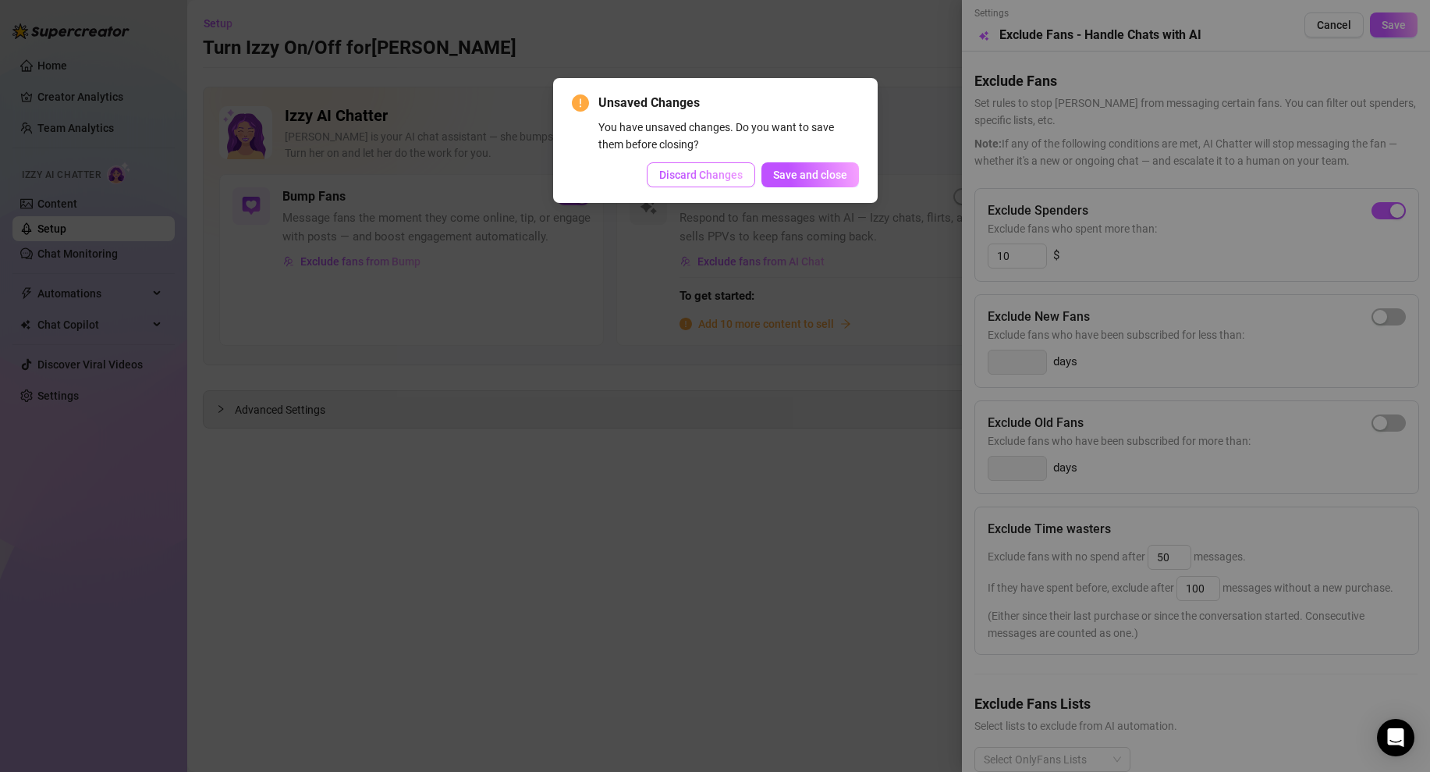
click at [700, 165] on button "Discard Changes" at bounding box center [701, 174] width 108 height 25
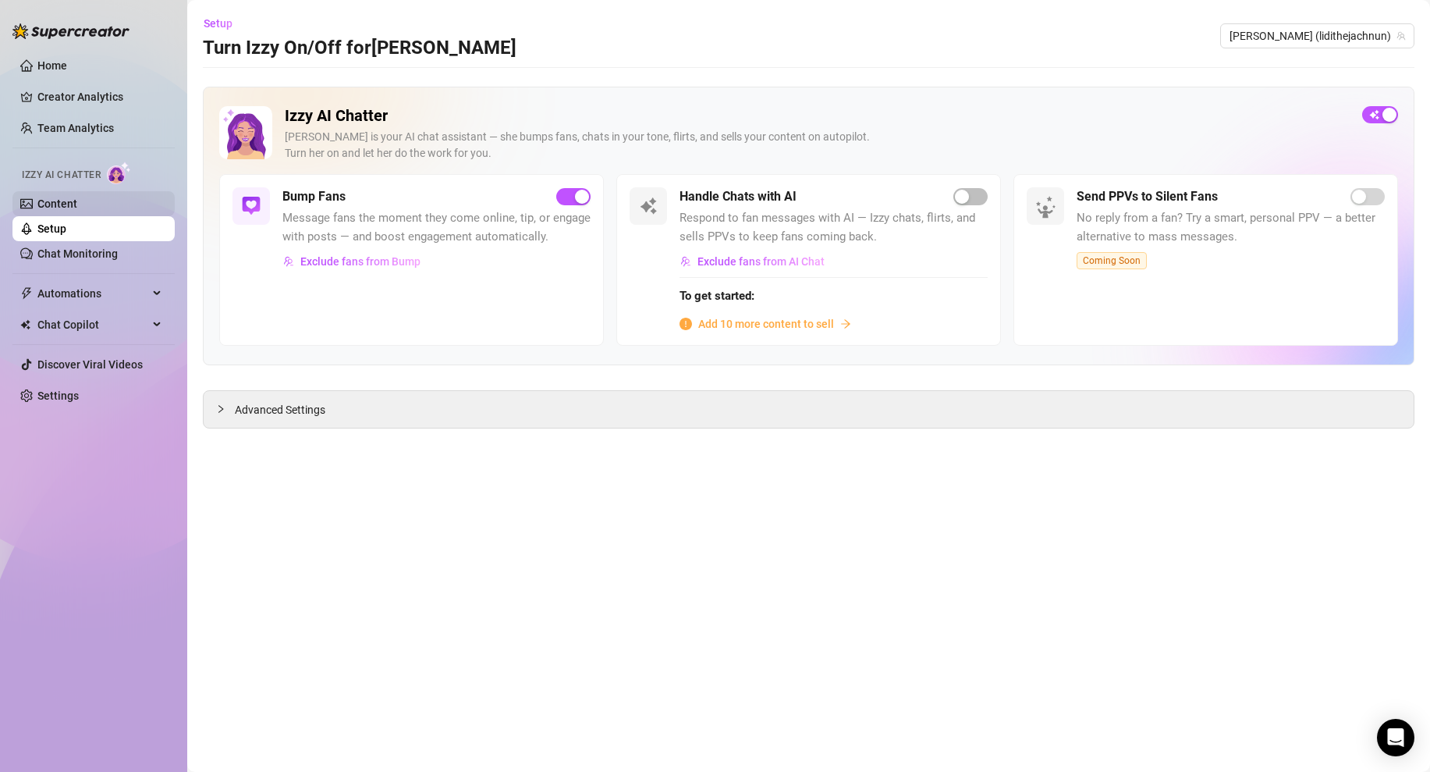
click at [63, 204] on link "Content" at bounding box center [57, 203] width 40 height 12
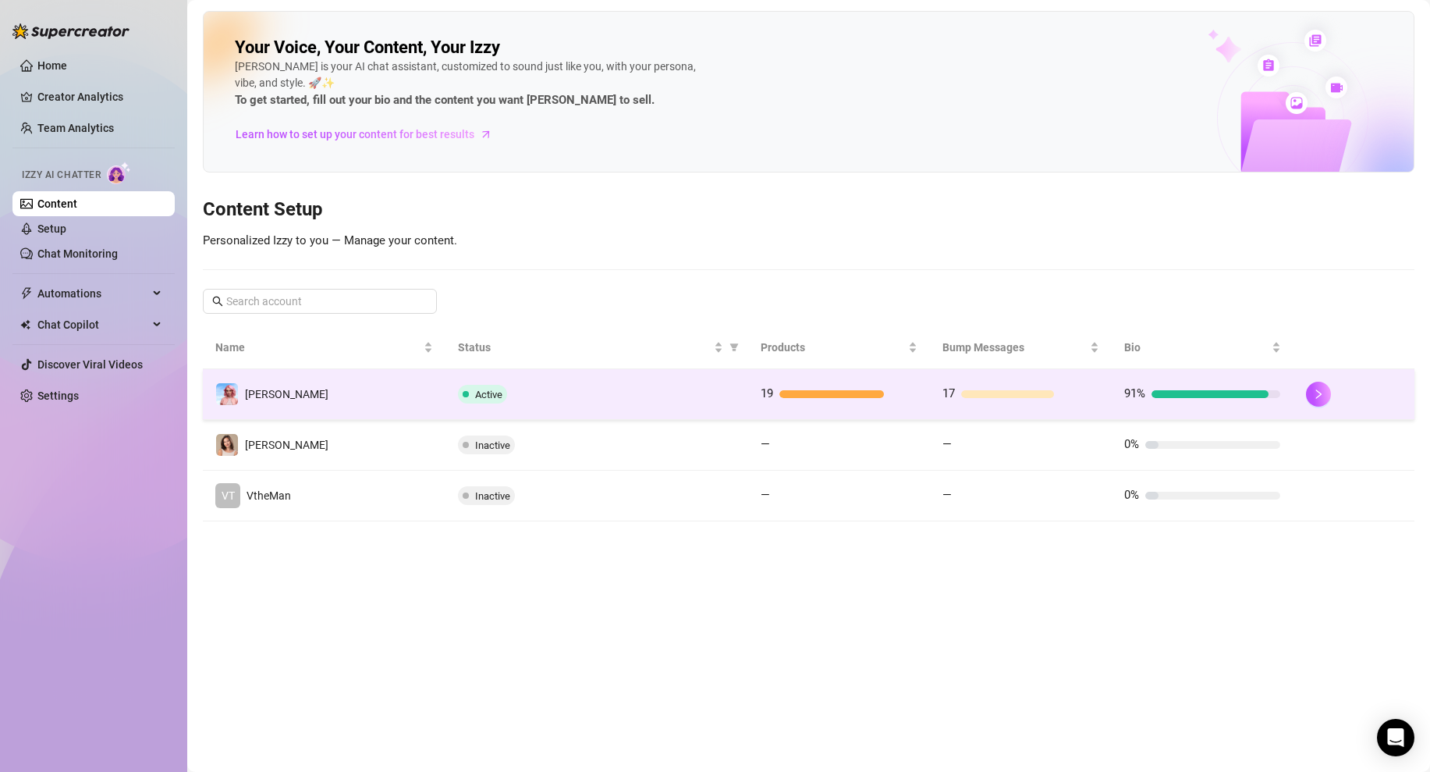
click at [280, 380] on td "[PERSON_NAME]" at bounding box center [324, 394] width 243 height 51
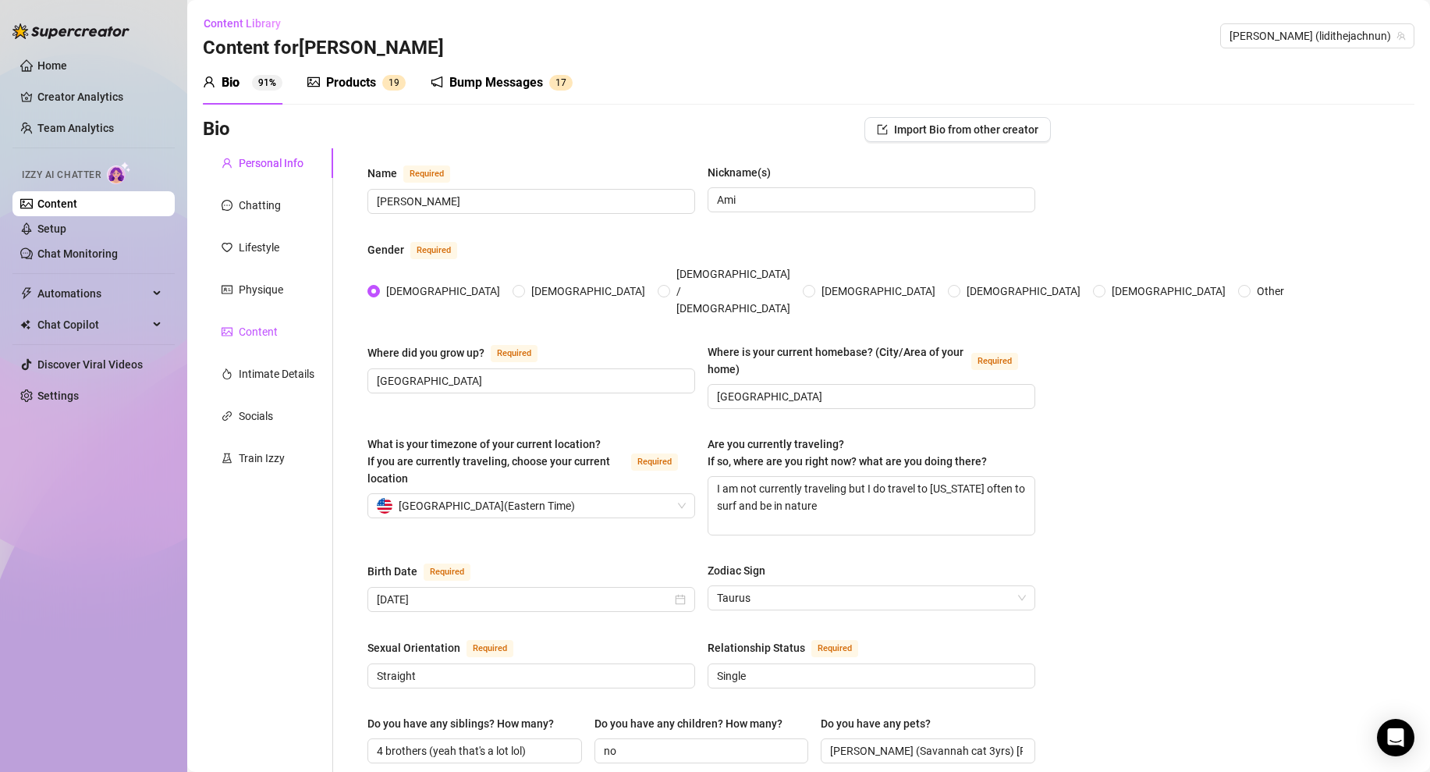
click at [264, 335] on div "Content" at bounding box center [258, 331] width 39 height 17
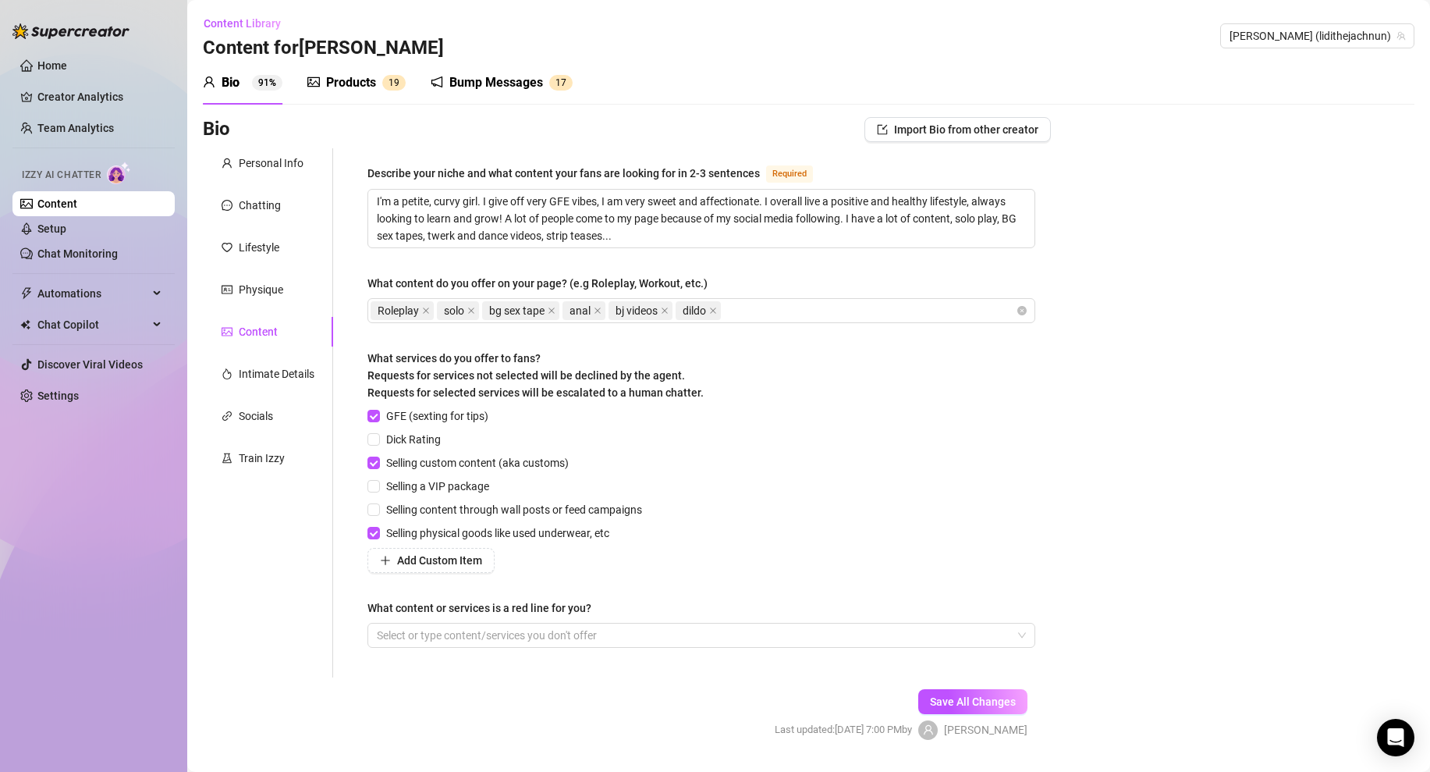
click at [1375, 217] on div "Bio Import Bio from other creator Personal Info Chatting Lifestyle Physique Con…" at bounding box center [809, 442] width 1212 height 650
